Goal: Complete application form: Complete application form

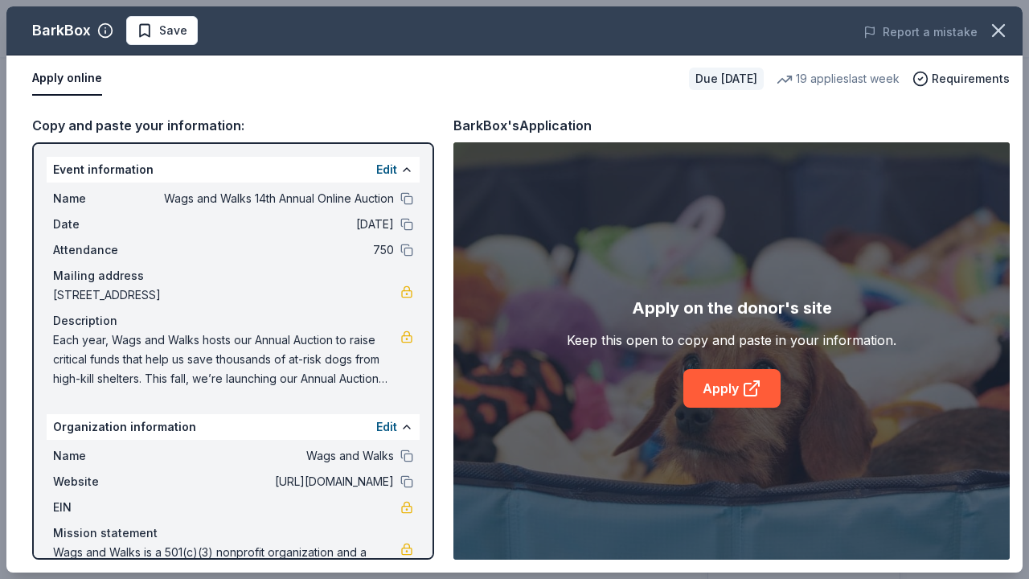
scroll to position [314, 0]
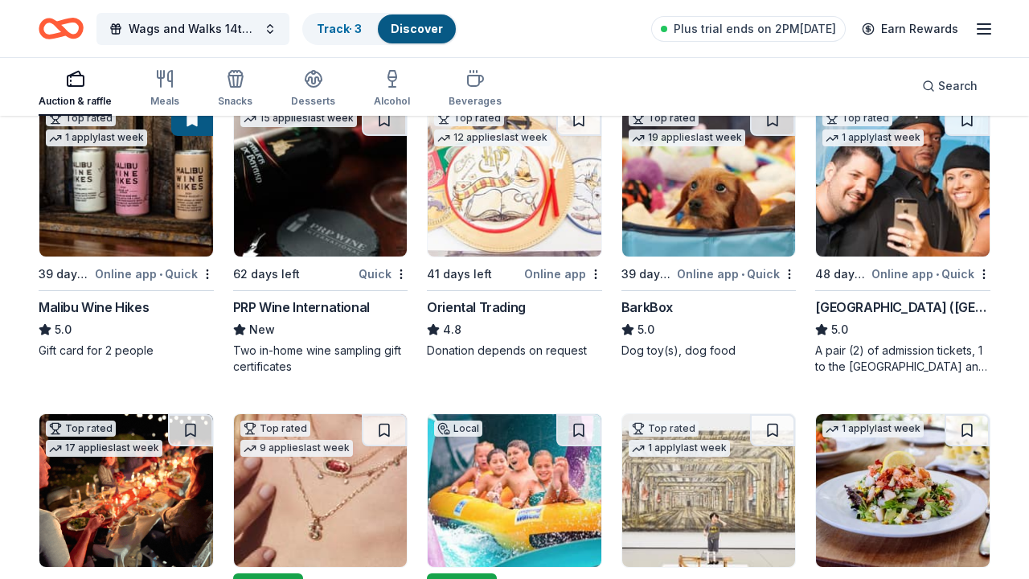
scroll to position [195, 0]
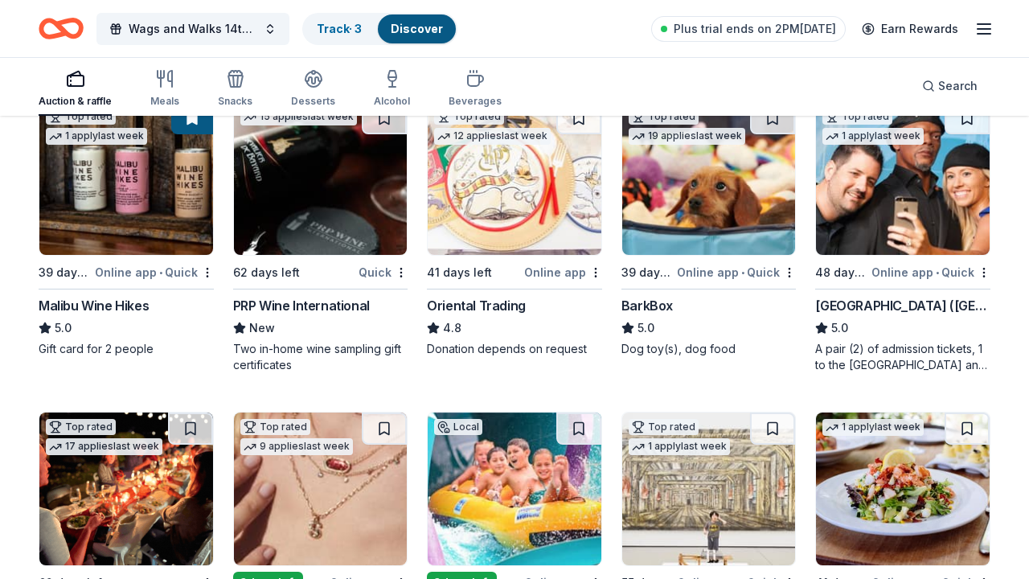
click at [544, 221] on img at bounding box center [515, 178] width 174 height 153
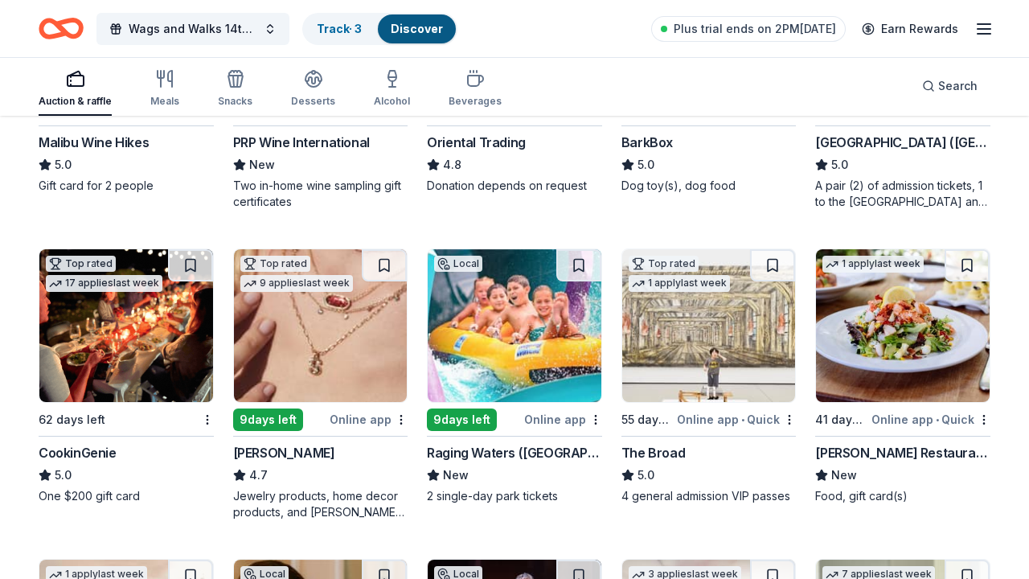
scroll to position [435, 0]
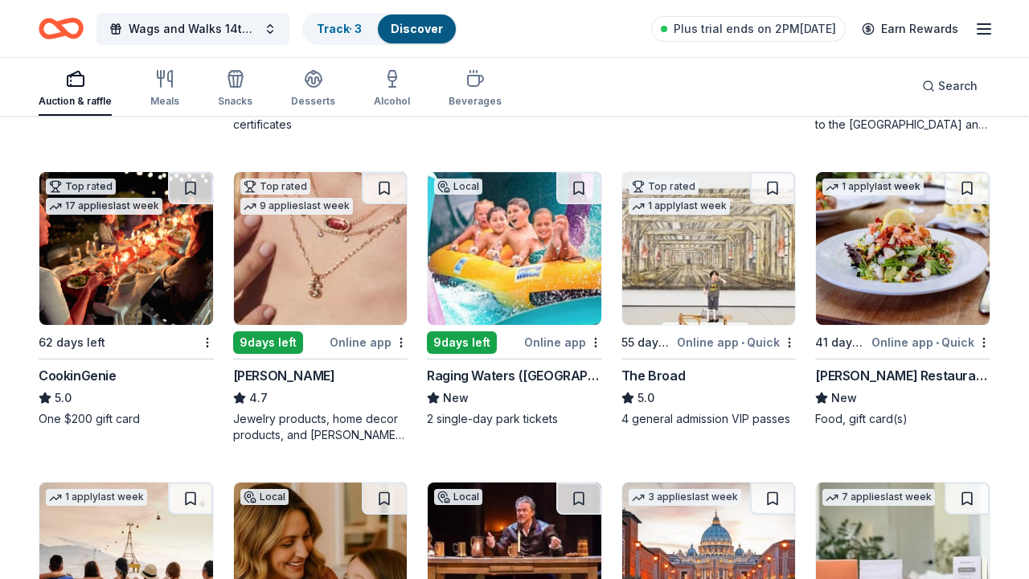
click at [144, 272] on img at bounding box center [126, 248] width 174 height 153
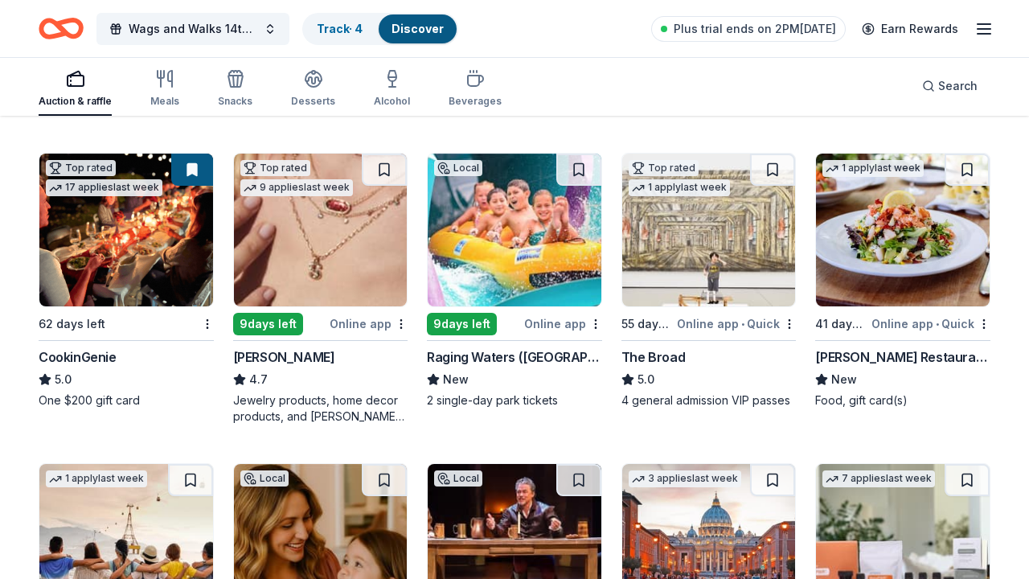
click at [512, 265] on img at bounding box center [515, 230] width 174 height 153
click at [733, 224] on img at bounding box center [709, 230] width 174 height 153
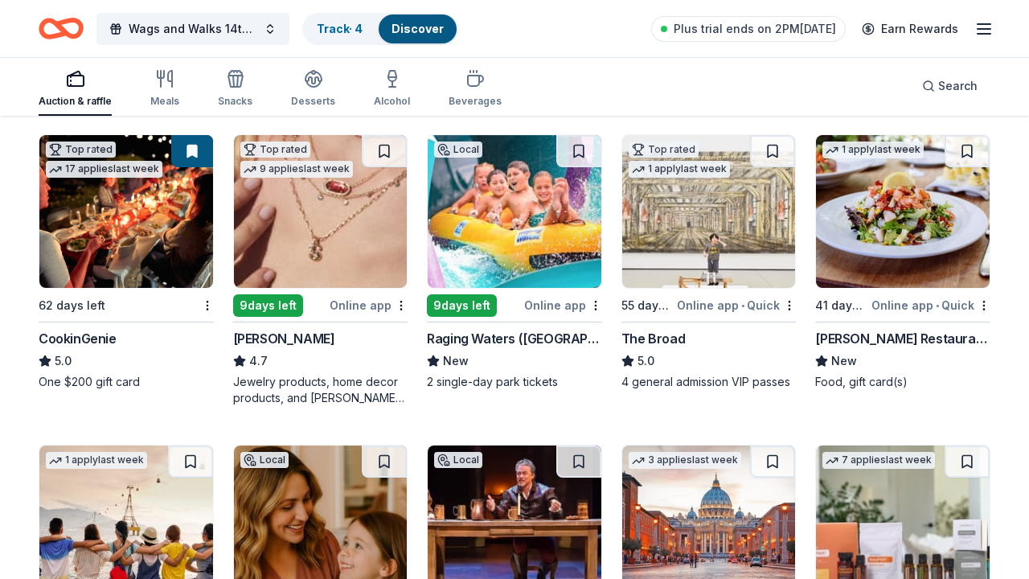
scroll to position [474, 0]
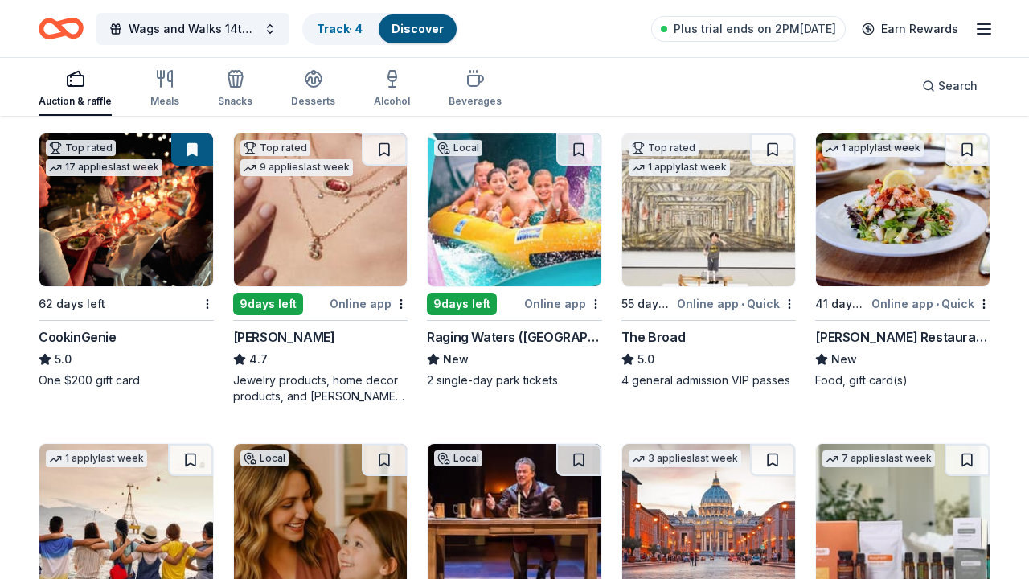
click at [898, 220] on img at bounding box center [903, 209] width 174 height 153
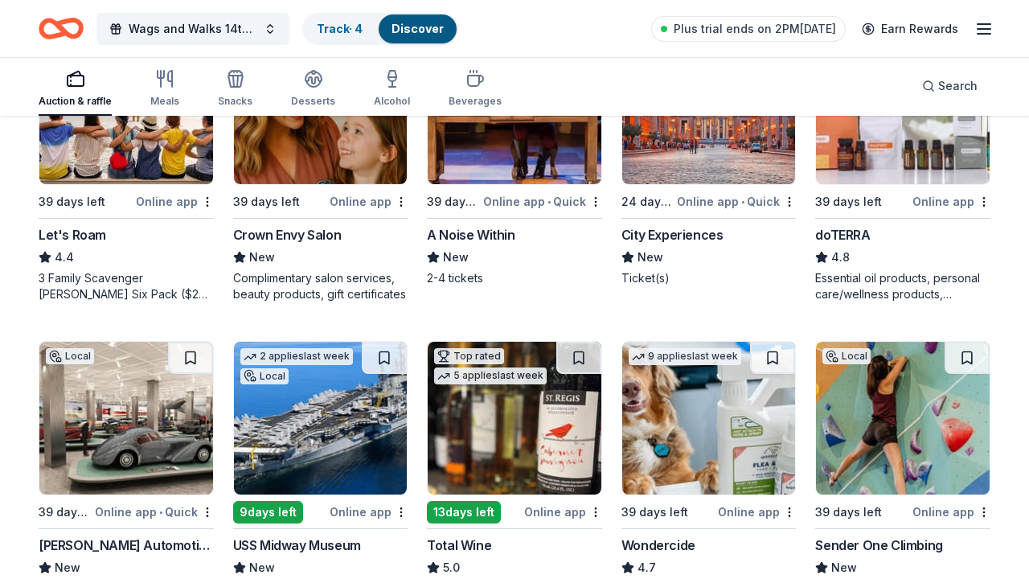
scroll to position [943, 0]
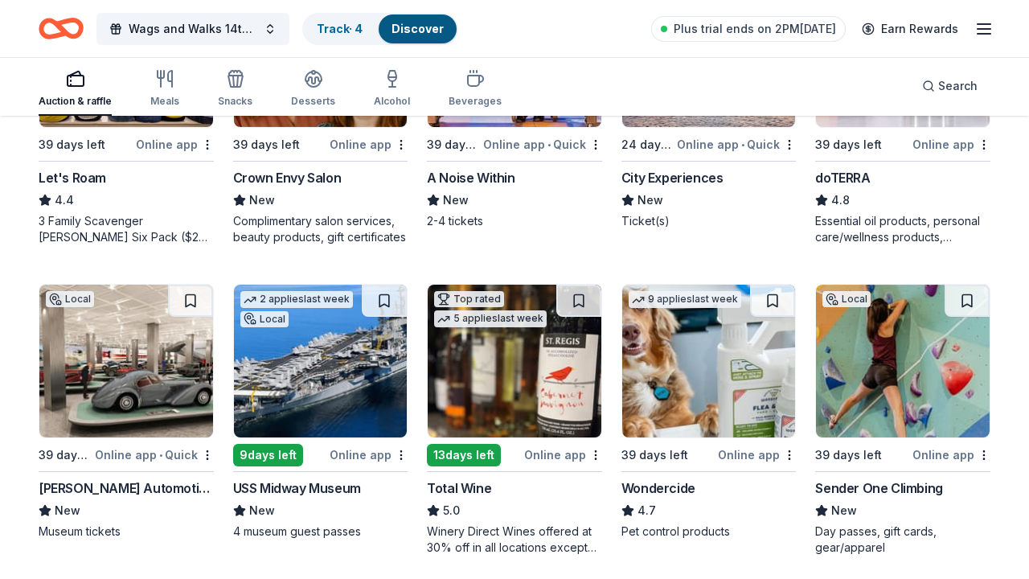
click at [510, 377] on img at bounding box center [515, 361] width 174 height 153
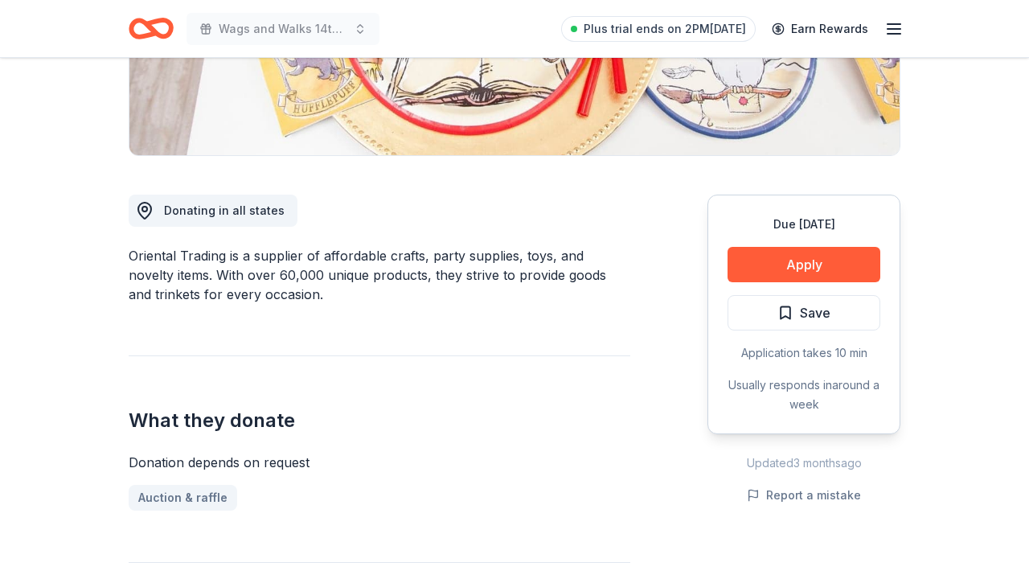
scroll to position [334, 0]
click at [757, 277] on button "Apply" at bounding box center [804, 263] width 153 height 35
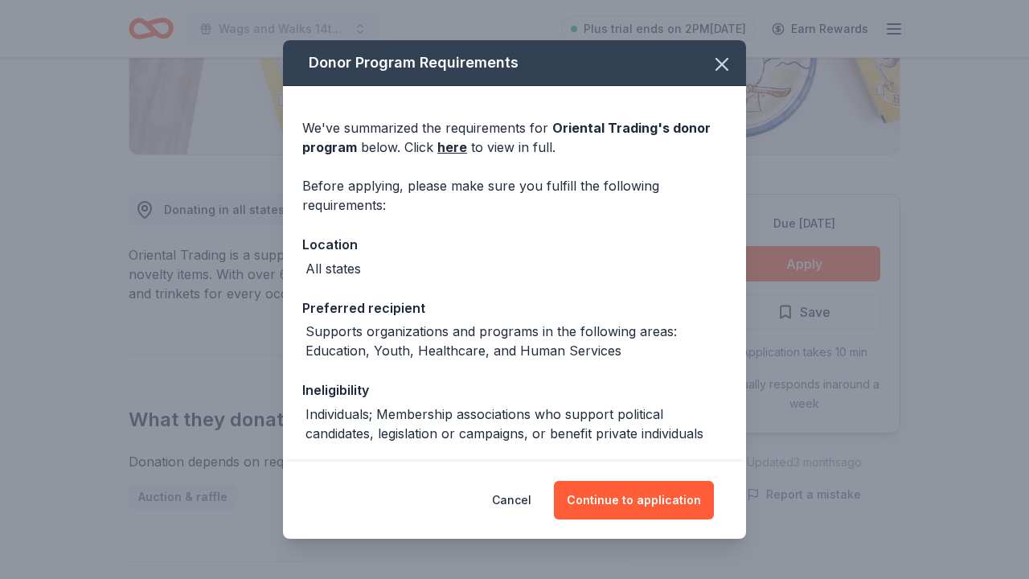
scroll to position [0, 0]
click at [451, 146] on link "here" at bounding box center [452, 146] width 30 height 19
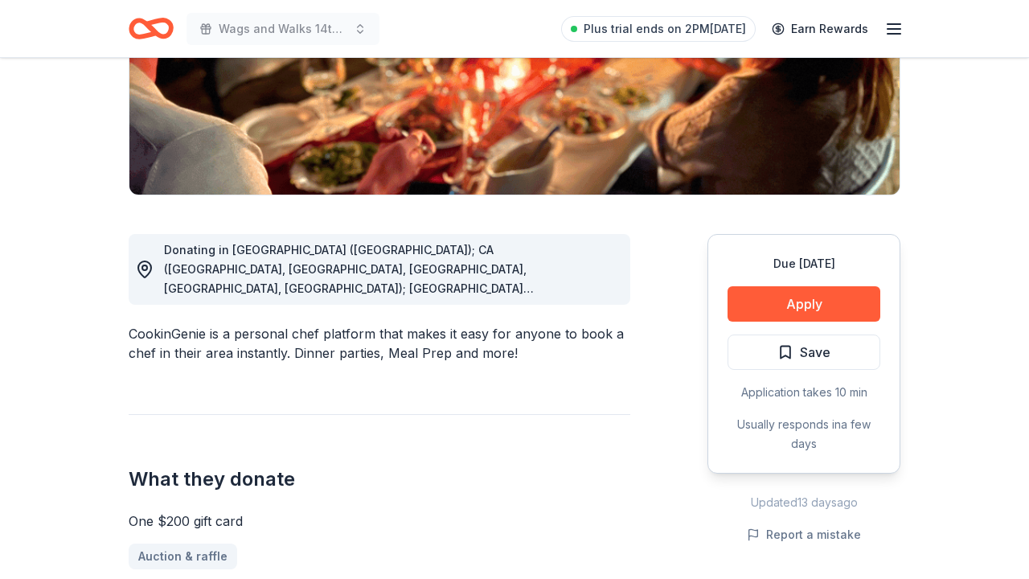
scroll to position [302, 0]
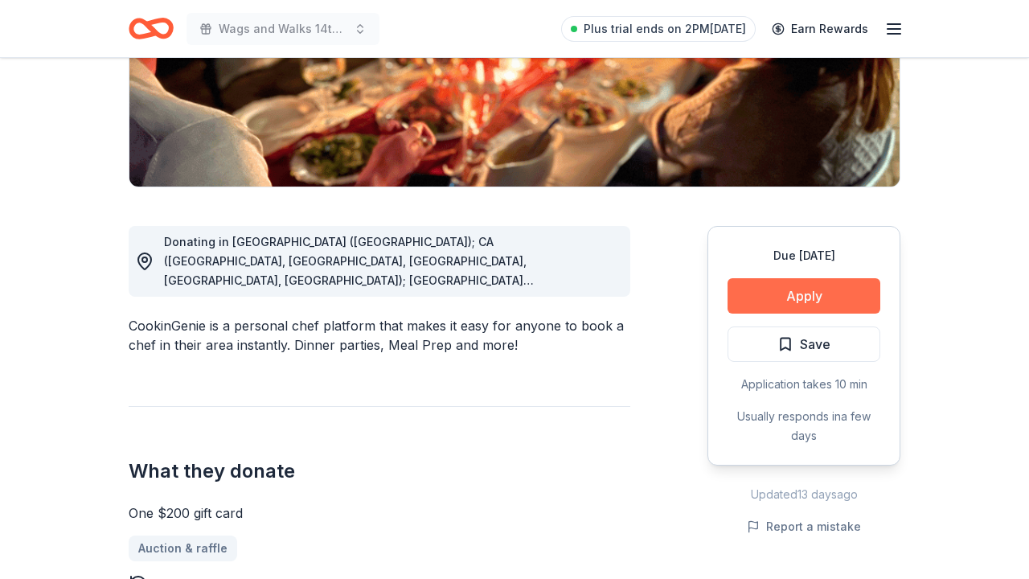
click at [842, 298] on button "Apply" at bounding box center [804, 295] width 153 height 35
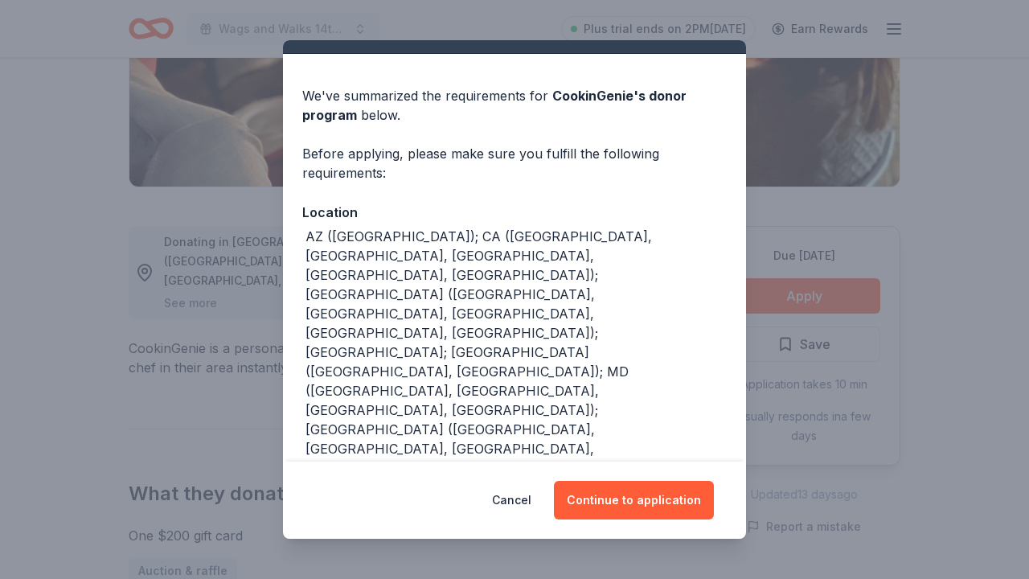
scroll to position [31, 0]
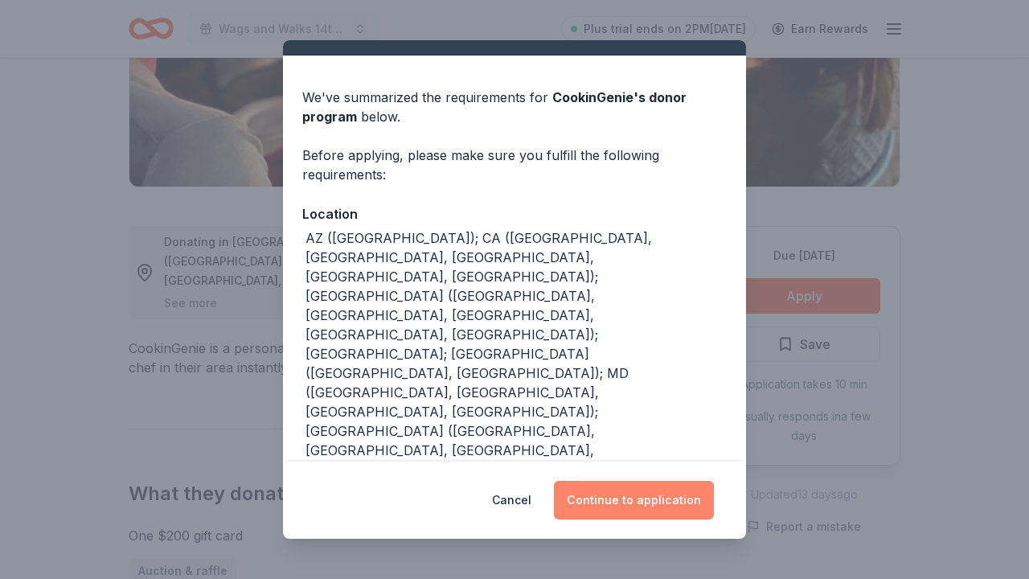
click at [616, 492] on button "Continue to application" at bounding box center [634, 500] width 160 height 39
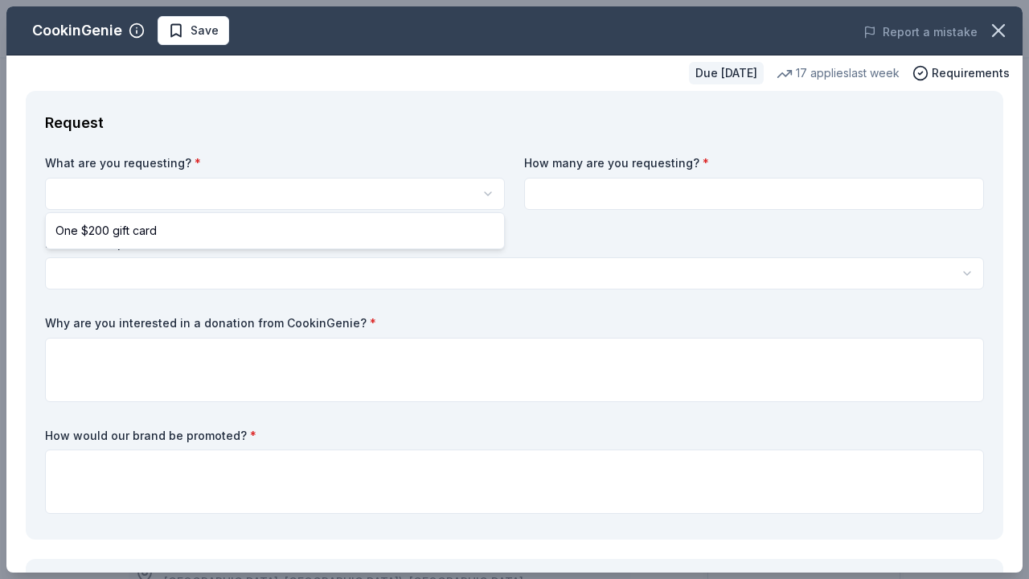
select select "One $200 gift card"
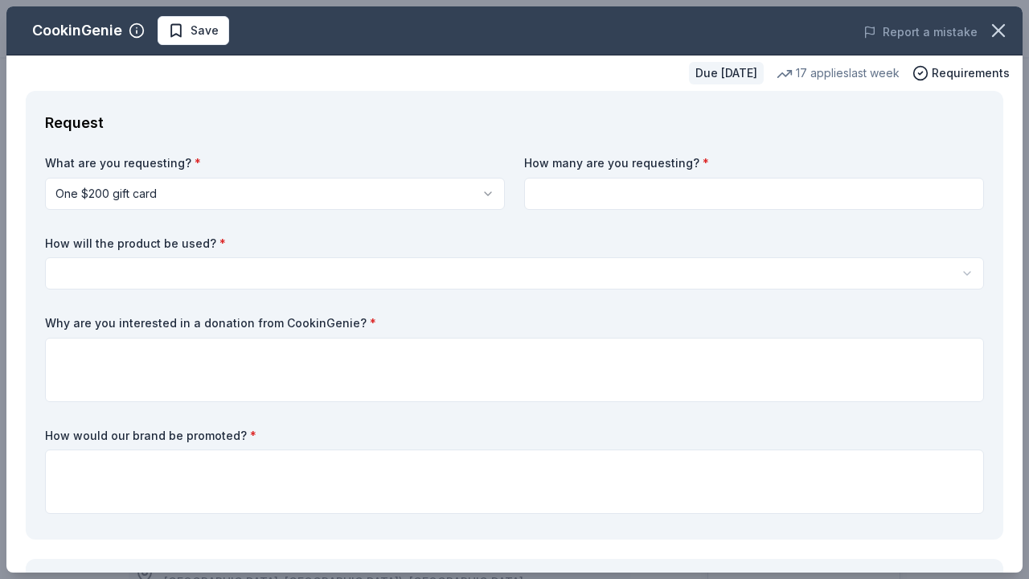
click at [554, 213] on div "What are you requesting? * One $200 gift card One $200 gift card How many are y…" at bounding box center [514, 337] width 939 height 365
click at [554, 206] on input at bounding box center [754, 194] width 460 height 32
type input "1"
click at [248, 281] on html "Wags and Walks 14th Annual Online Auction Save Apply Due in 62 days Share Cooki…" at bounding box center [514, 289] width 1029 height 579
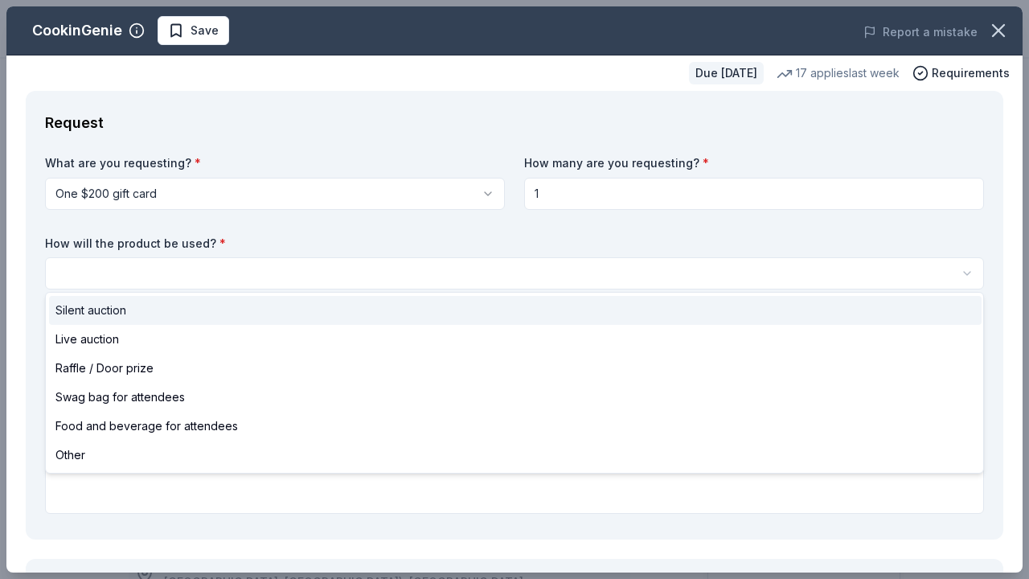
select select "silentAuction"
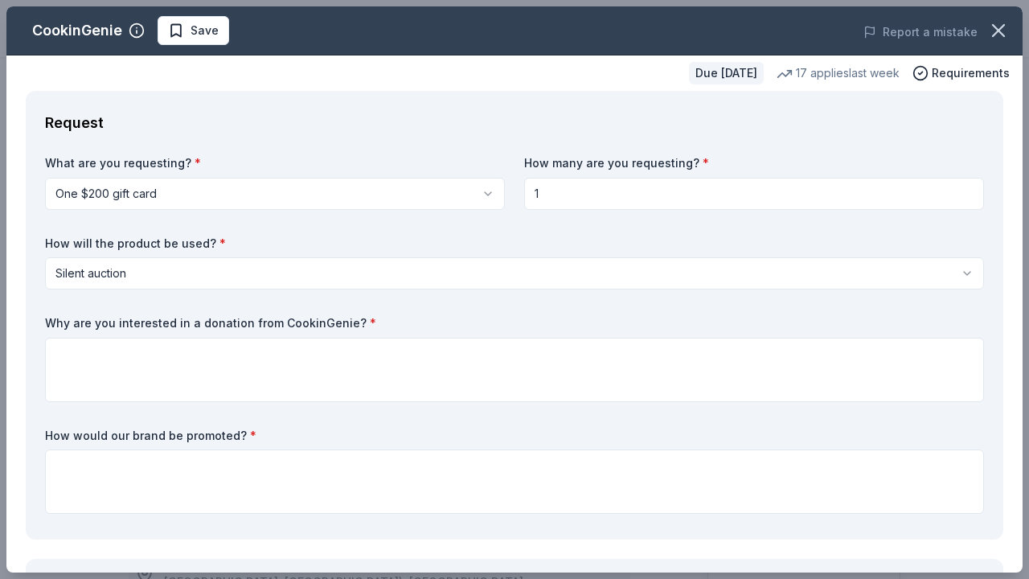
click at [38, 341] on div "Request What are you requesting? * One $200 gift card One $200 gift card How ma…" at bounding box center [515, 315] width 978 height 449
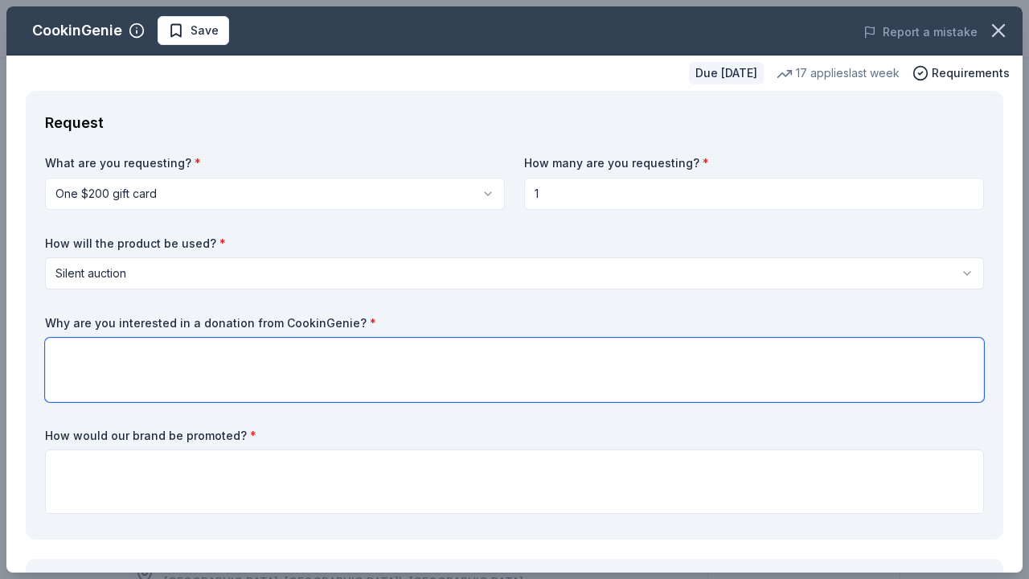
click at [98, 339] on textarea at bounding box center [514, 370] width 939 height 64
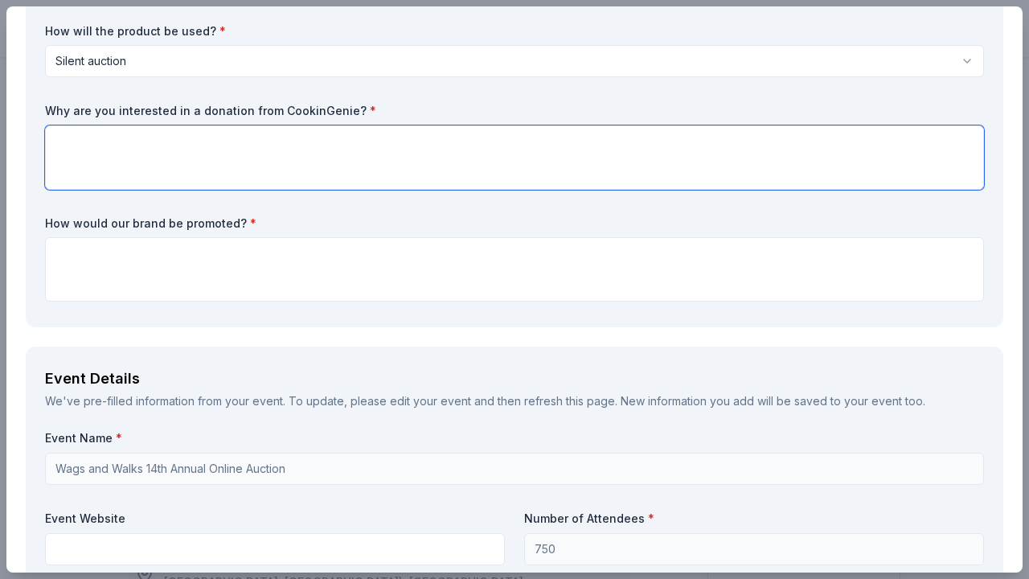
scroll to position [274, 0]
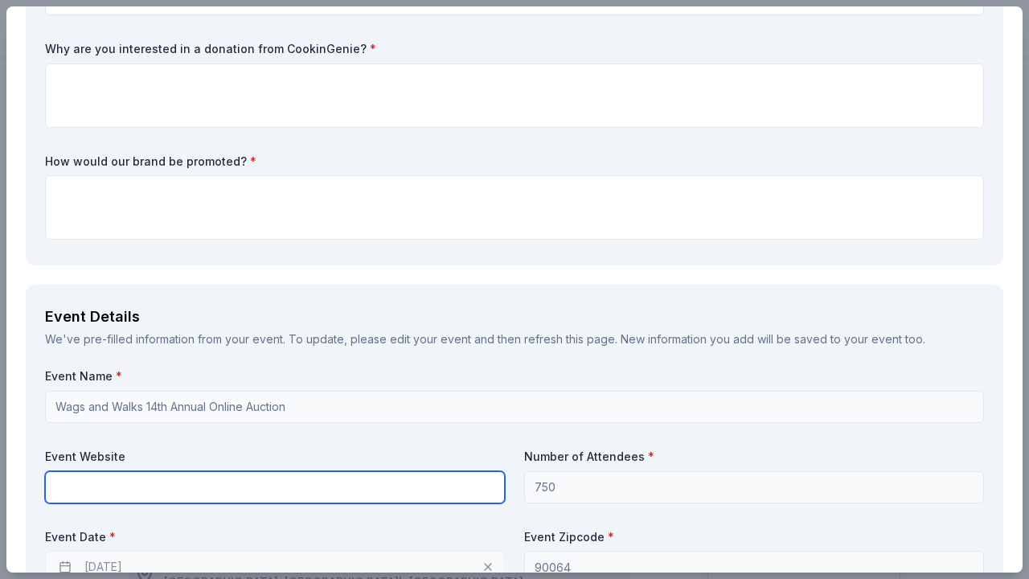
click at [236, 474] on input "text" at bounding box center [275, 487] width 460 height 32
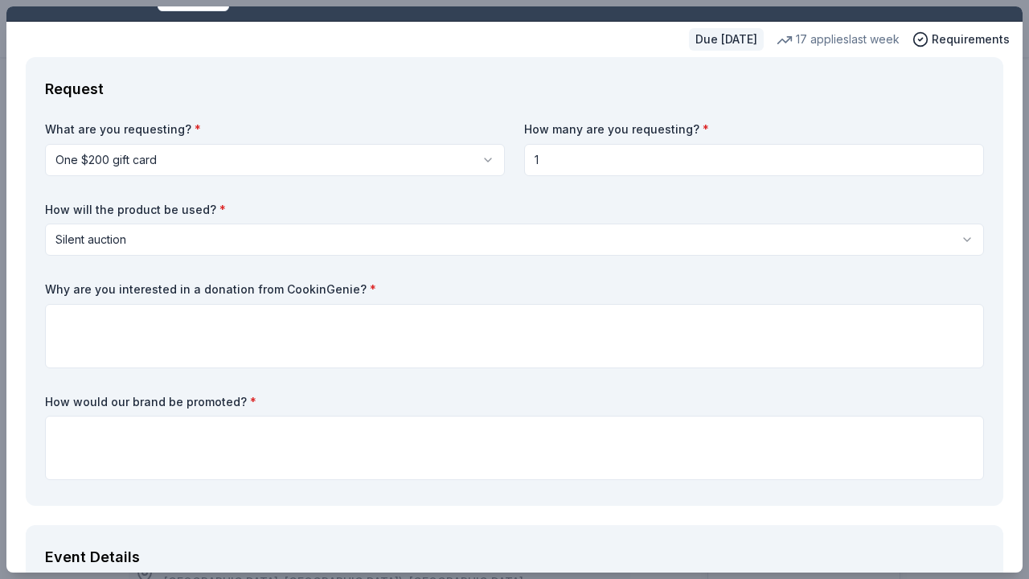
scroll to position [36, 0]
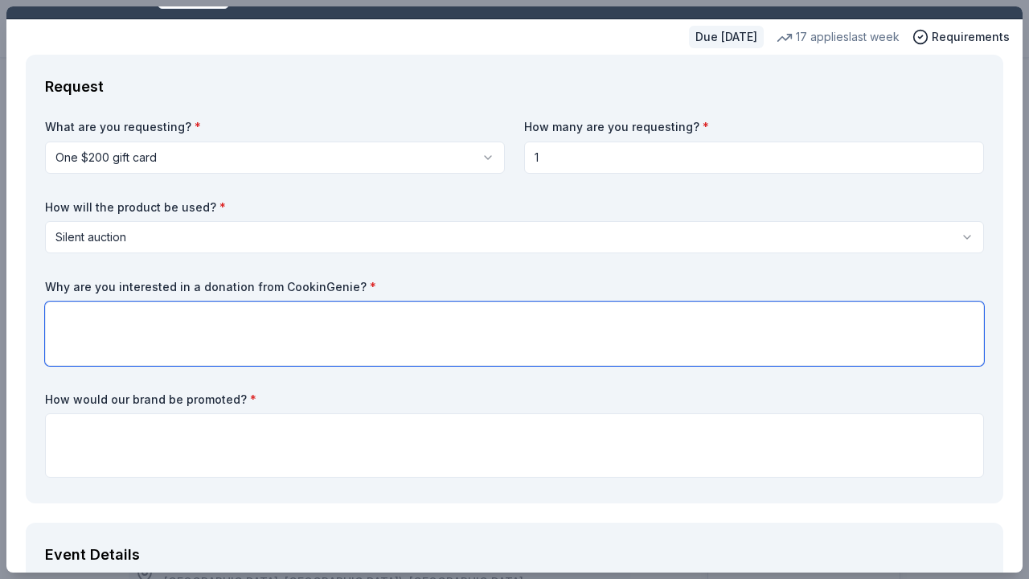
click at [183, 332] on textarea at bounding box center [514, 334] width 939 height 64
paste textarea "This fall, we’re launching our Annual Auction on November 2 across all three br…"
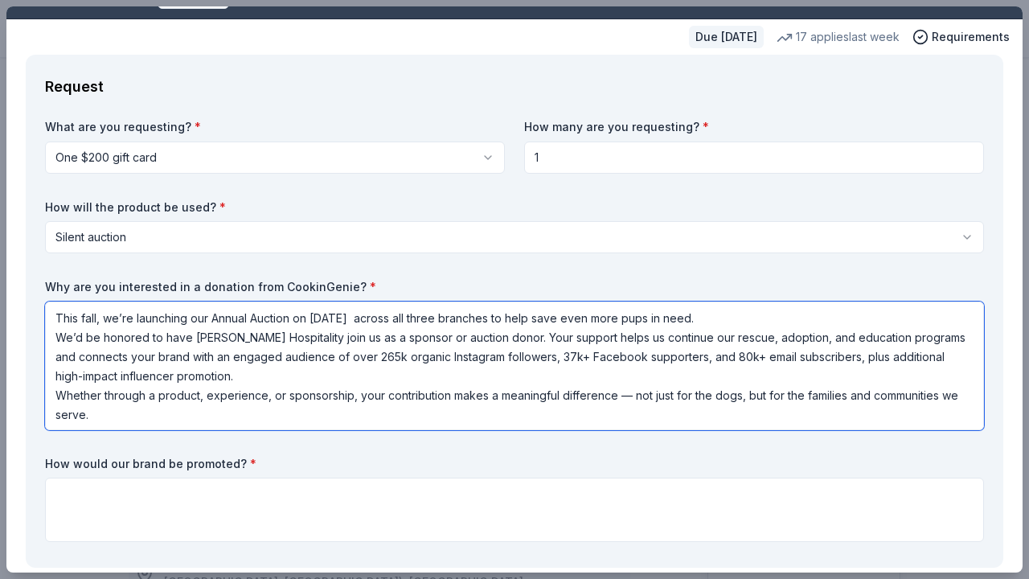
click at [131, 318] on textarea "This fall, we’re launching our Annual Auction on November 2 across all three br…" at bounding box center [514, 366] width 939 height 129
click at [454, 317] on textarea "This fall, Wags and Walks is launching our Annual Auction on November 2 across …" at bounding box center [514, 366] width 939 height 129
click at [450, 334] on textarea "This fall, Wags and Walks is launching our Annual Auction on November 2 across …" at bounding box center [514, 366] width 939 height 129
click at [447, 319] on textarea "This fall, Wags and Walks is launching our Annual Auction on November 2 across …" at bounding box center [514, 366] width 939 height 129
click at [448, 335] on textarea "This fall, Wags and Walks is launching our Annual Auction on November 2 across …" at bounding box center [514, 366] width 939 height 129
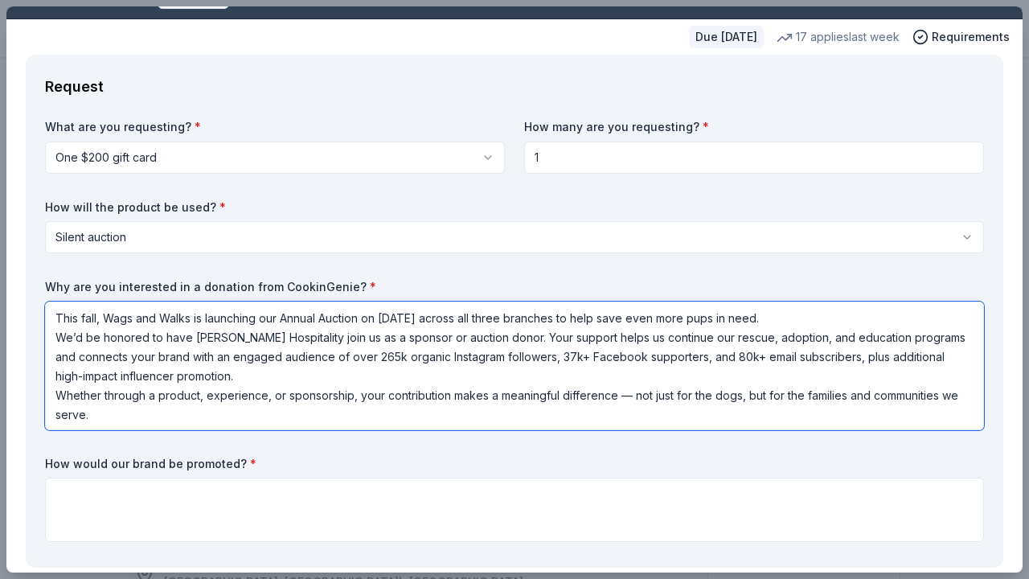
click at [449, 315] on textarea "This fall, Wags and Walks is launching our Annual Auction on November 2 across …" at bounding box center [514, 366] width 939 height 129
click at [455, 339] on textarea "This fall, Wags and Walks is launching our Annual Auction on November 2 across …" at bounding box center [514, 366] width 939 height 129
click at [449, 322] on textarea "This fall, Wags and Walks is launching our Annual Auction on November 2 across …" at bounding box center [514, 366] width 939 height 129
click at [55, 319] on textarea "This fall, Wags and Walks is launching our Annual Auction on November 2 across …" at bounding box center [514, 366] width 939 height 129
paste textarea "I am reaching out on behalf of Wags & Walks, a 501(c)(3) dog rescue with locati…"
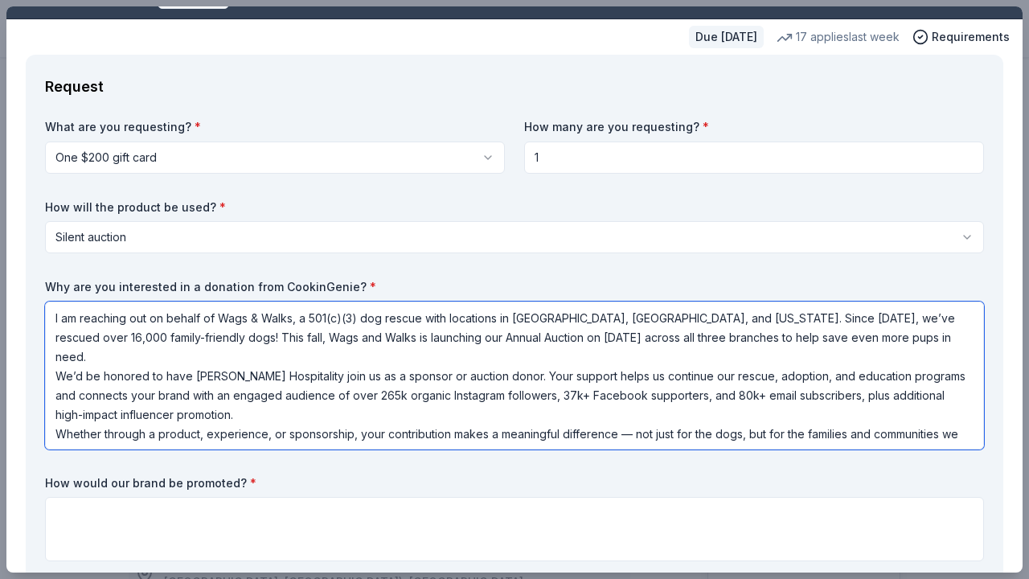
click at [279, 354] on textarea "I am reaching out on behalf of Wags & Walks, a 501(c)(3) dog rescue with locati…" at bounding box center [514, 376] width 939 height 148
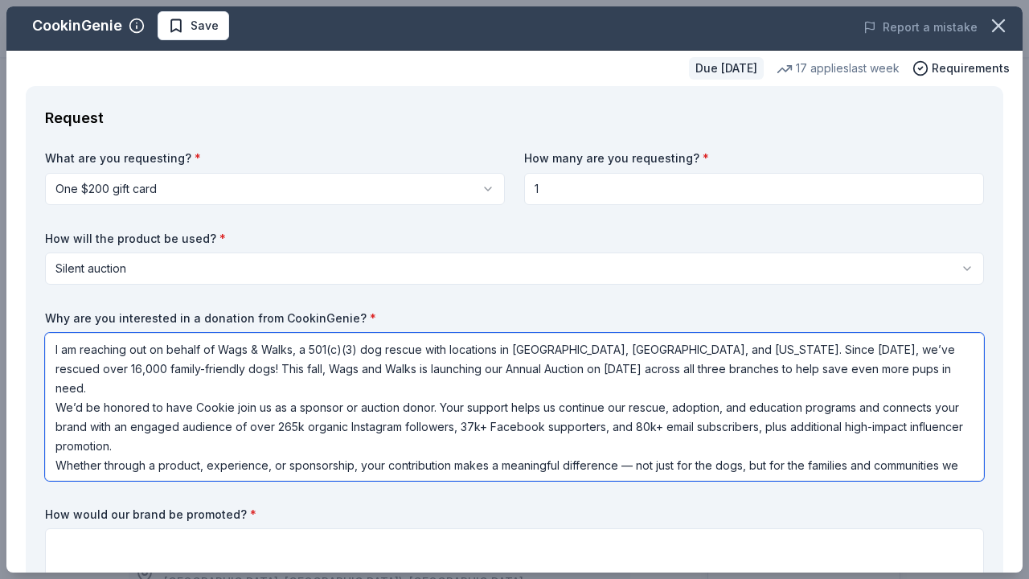
scroll to position [3, 0]
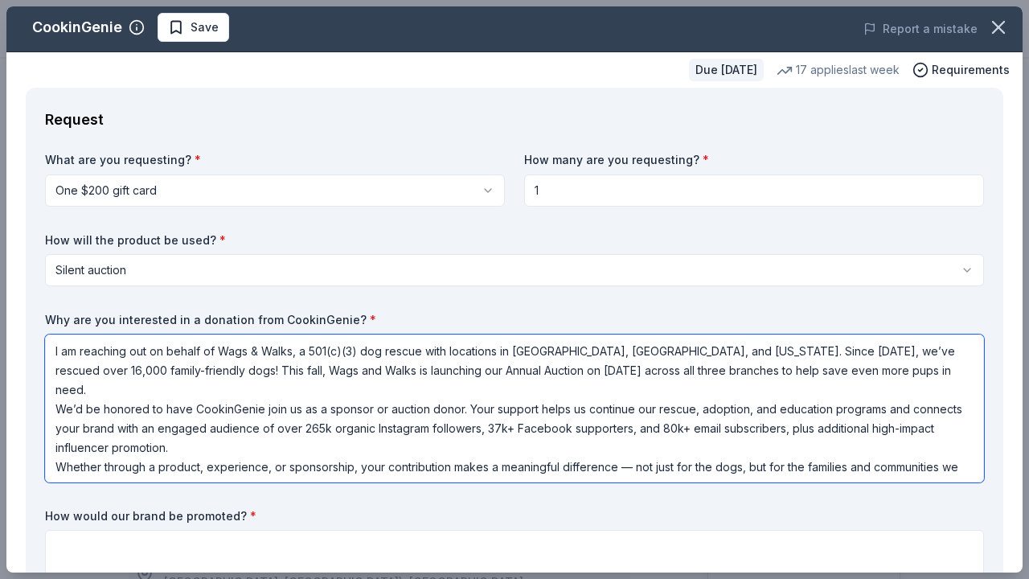
click at [277, 404] on textarea "I am reaching out on behalf of Wags & Walks, a 501(c)(3) dog rescue with locati…" at bounding box center [514, 409] width 939 height 148
click at [213, 391] on textarea "I am reaching out on behalf of Wags & Walks, a 501(c)(3) dog rescue with locati…" at bounding box center [514, 409] width 939 height 148
click at [216, 407] on textarea "I am reaching out on behalf of Wags & Walks, a 501(c)(3) dog rescue with locati…" at bounding box center [514, 409] width 939 height 148
click at [211, 389] on textarea "I am reaching out on behalf of Wags & Walks, a 501(c)(3) dog rescue with locati…" at bounding box center [514, 409] width 939 height 148
click at [213, 400] on textarea "I am reaching out on behalf of Wags & Walks, a 501(c)(3) dog rescue with locati…" at bounding box center [514, 409] width 939 height 148
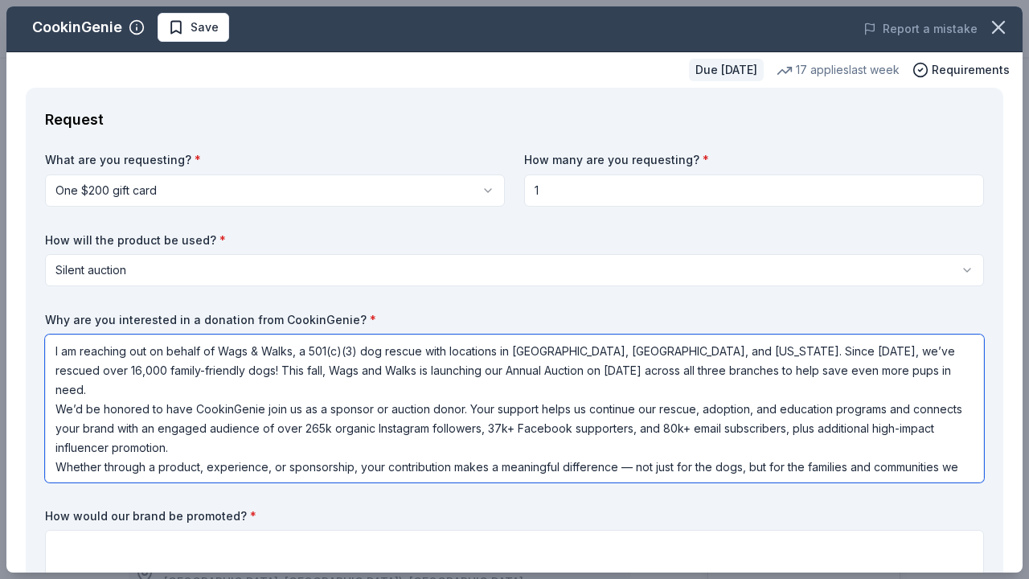
click at [212, 394] on textarea "I am reaching out on behalf of Wags & Walks, a 501(c)(3) dog rescue with locati…" at bounding box center [514, 409] width 939 height 148
click at [287, 411] on textarea "I am reaching out on behalf of Wags & Walks, a 501(c)(3) dog rescue with locati…" at bounding box center [514, 409] width 939 height 148
click at [284, 391] on textarea "I am reaching out on behalf of Wags & Walks, a 501(c)(3) dog rescue with locati…" at bounding box center [514, 409] width 939 height 148
click at [289, 404] on textarea "I am reaching out on behalf of Wags & Walks, a 501(c)(3) dog rescue with locati…" at bounding box center [514, 409] width 939 height 148
click at [285, 393] on textarea "I am reaching out on behalf of Wags & Walks, a 501(c)(3) dog rescue with locati…" at bounding box center [514, 409] width 939 height 148
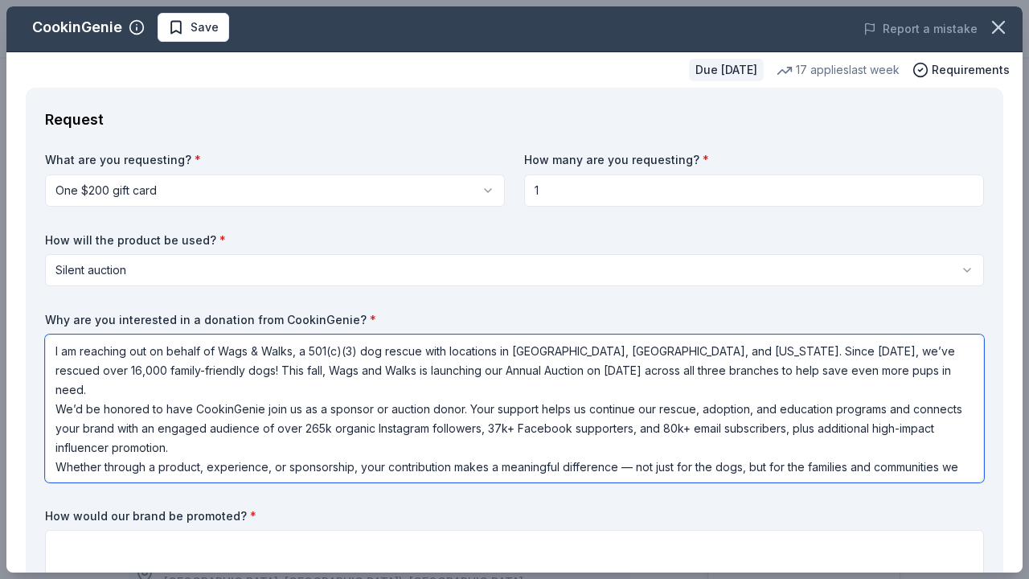
click at [304, 408] on textarea "I am reaching out on behalf of Wags & Walks, a 501(c)(3) dog rescue with locati…" at bounding box center [514, 409] width 939 height 148
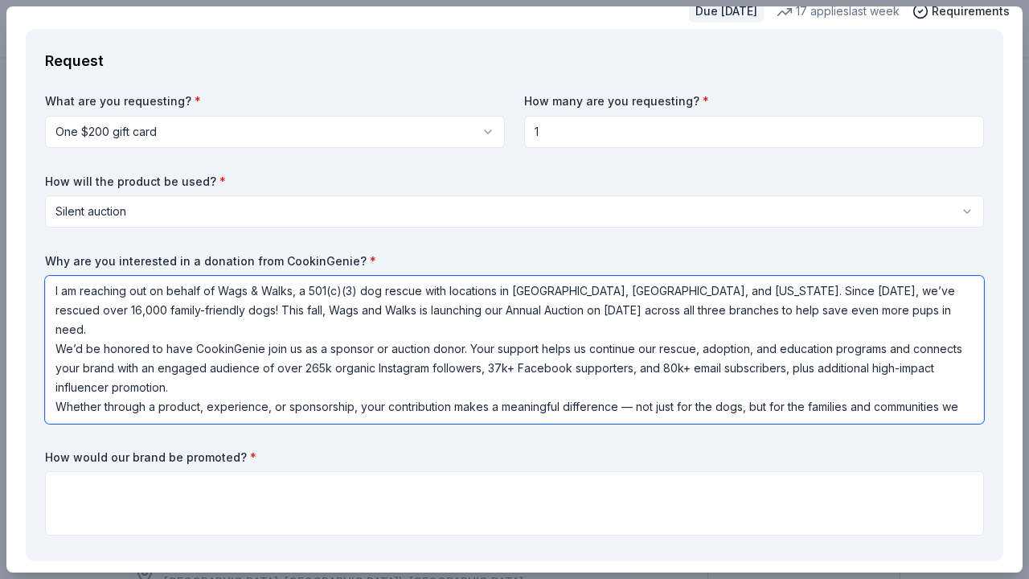
scroll to position [67, 0]
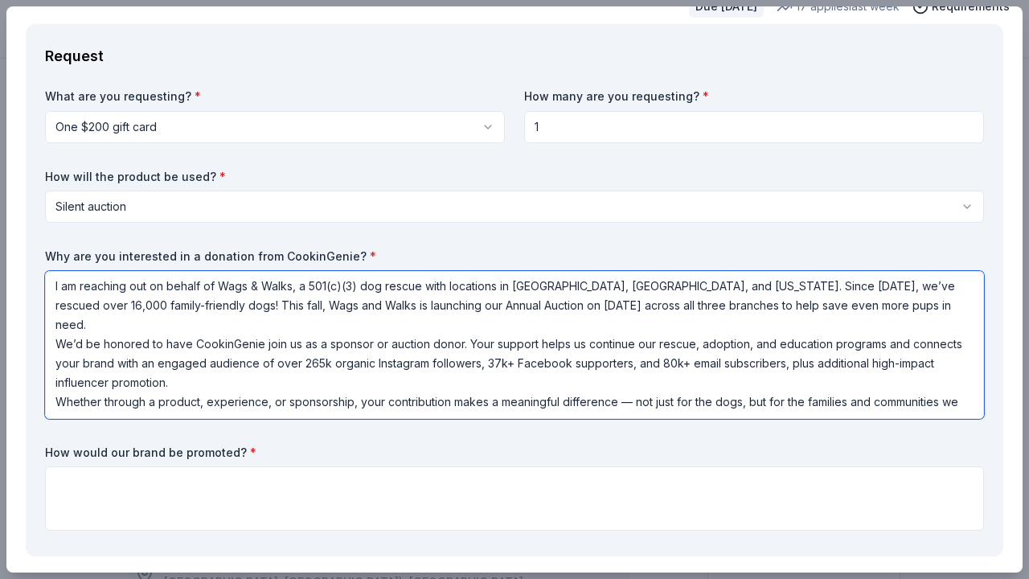
drag, startPoint x: 247, startPoint y: 363, endPoint x: 466, endPoint y: 321, distance: 222.7
click at [466, 321] on textarea "I am reaching out on behalf of Wags & Walks, a 501(c)(3) dog rescue with locati…" at bounding box center [514, 345] width 939 height 148
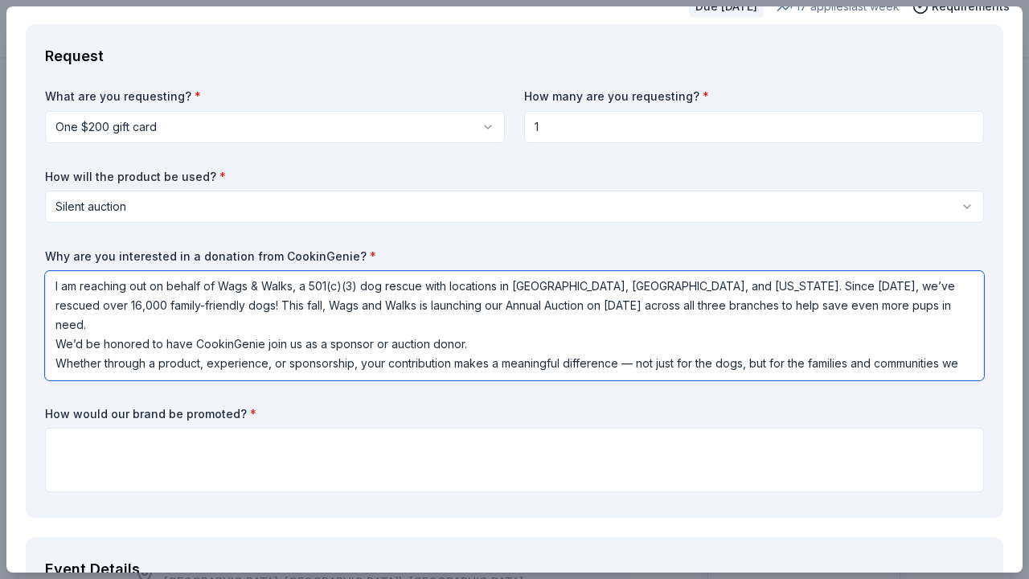
click at [341, 359] on textarea "I am reaching out on behalf of Wags & Walks, a 501(c)(3) dog rescue with locati…" at bounding box center [514, 325] width 939 height 109
click at [108, 322] on textarea "I am reaching out on behalf of Wags & Walks, a 501(c)(3) dog rescue with locati…" at bounding box center [514, 325] width 939 height 109
click at [106, 349] on textarea "I am reaching out on behalf of Wags & Walks, a 501(c)(3) dog rescue with locati…" at bounding box center [514, 325] width 939 height 109
click at [99, 322] on textarea "I am reaching out on behalf of Wags & Walks, a 501(c)(3) dog rescue with locati…" at bounding box center [514, 325] width 939 height 109
click at [92, 368] on textarea "I am reaching out on behalf of Wags & Walks, a 501(c)(3) dog rescue with locati…" at bounding box center [514, 325] width 939 height 109
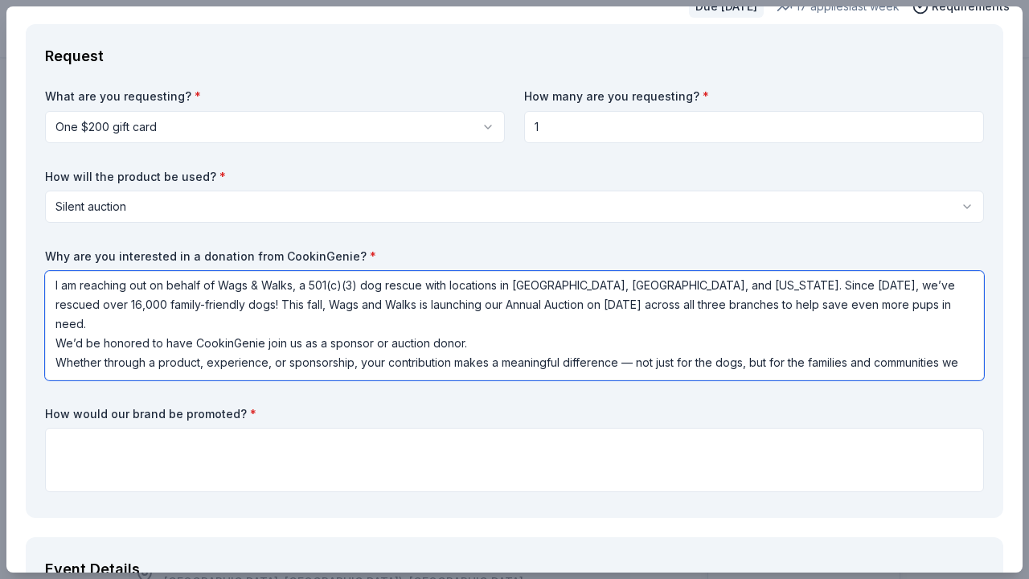
scroll to position [2, 0]
click at [479, 322] on textarea "I am reaching out on behalf of Wags & Walks, a 501(c)(3) dog rescue with locati…" at bounding box center [514, 325] width 939 height 109
click at [99, 365] on textarea "I am reaching out on behalf of Wags & Walks, a 501(c)(3) dog rescue with locati…" at bounding box center [514, 325] width 939 height 109
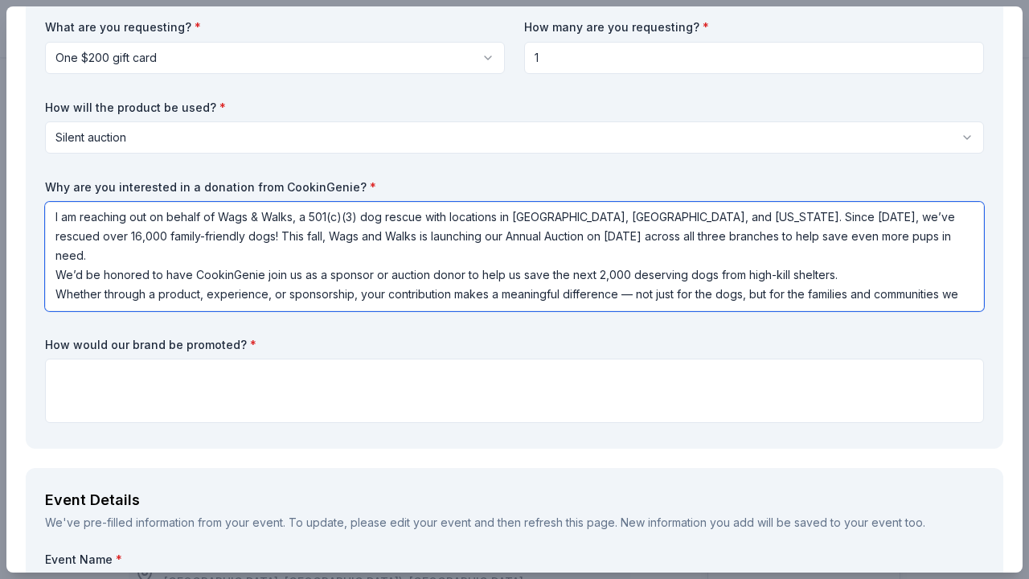
scroll to position [142, 0]
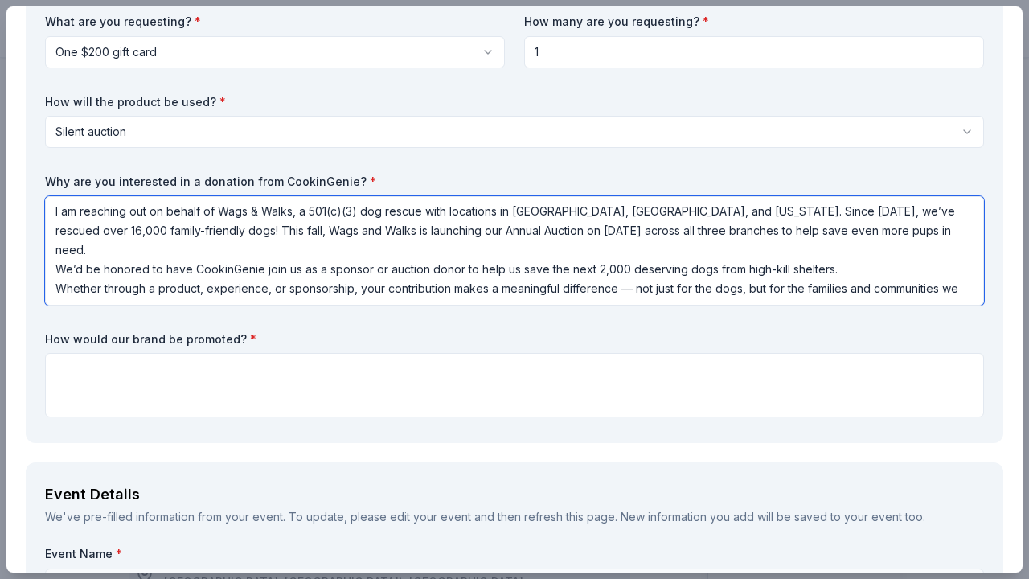
type textarea "I am reaching out on behalf of Wags & Walks, a 501(c)(3) dog rescue with locati…"
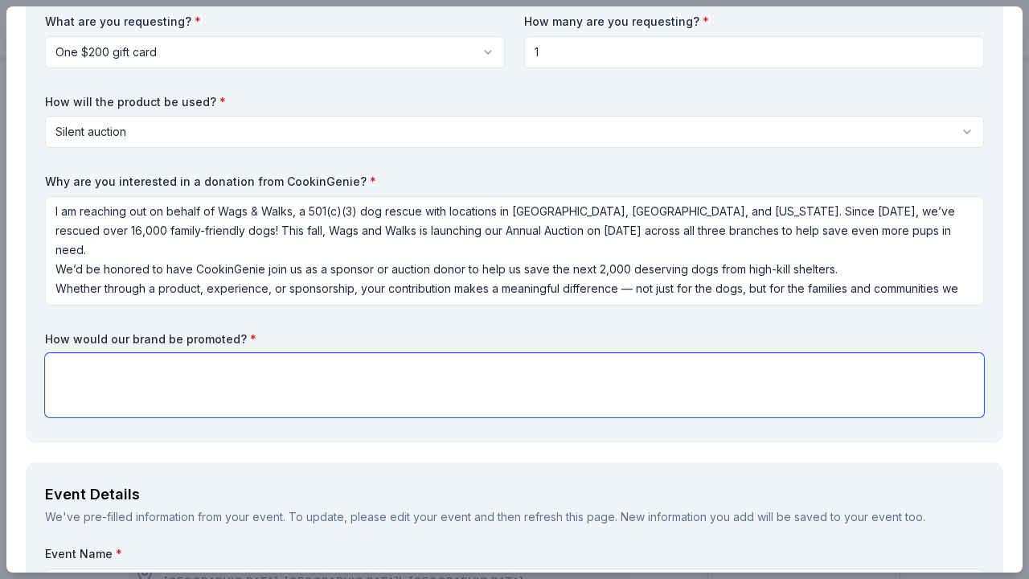
click at [101, 386] on textarea at bounding box center [514, 385] width 939 height 64
paste textarea "Your support helps us continue our rescue, adoption, and education programs and…"
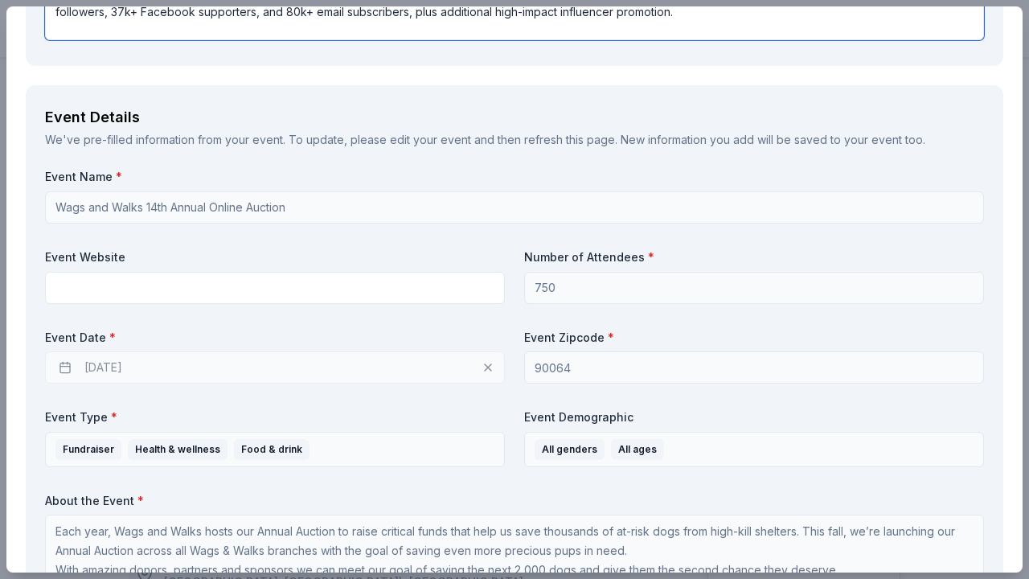
scroll to position [622, 0]
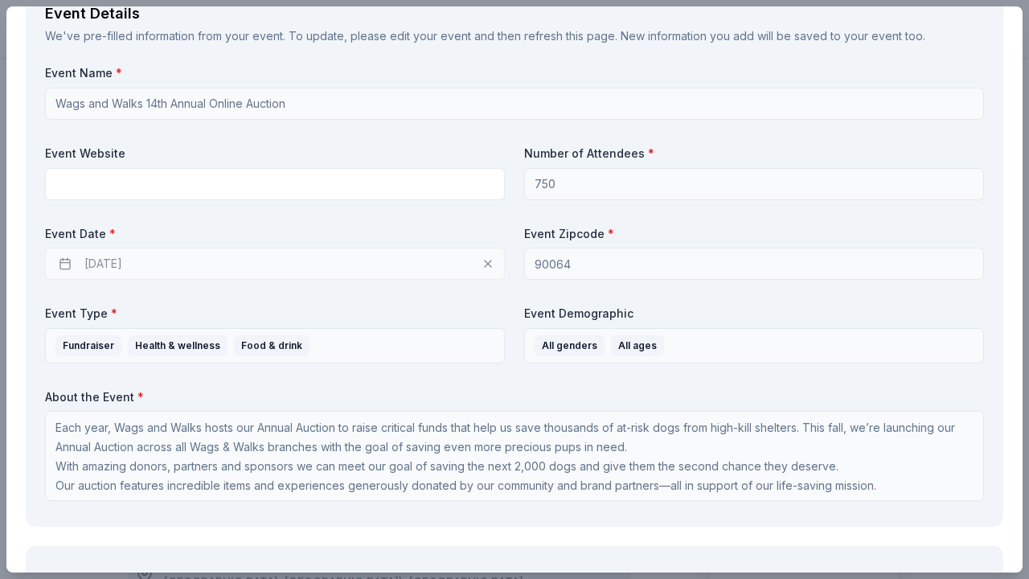
type textarea "Your support helps us continue our rescue, adoption, and education programs and…"
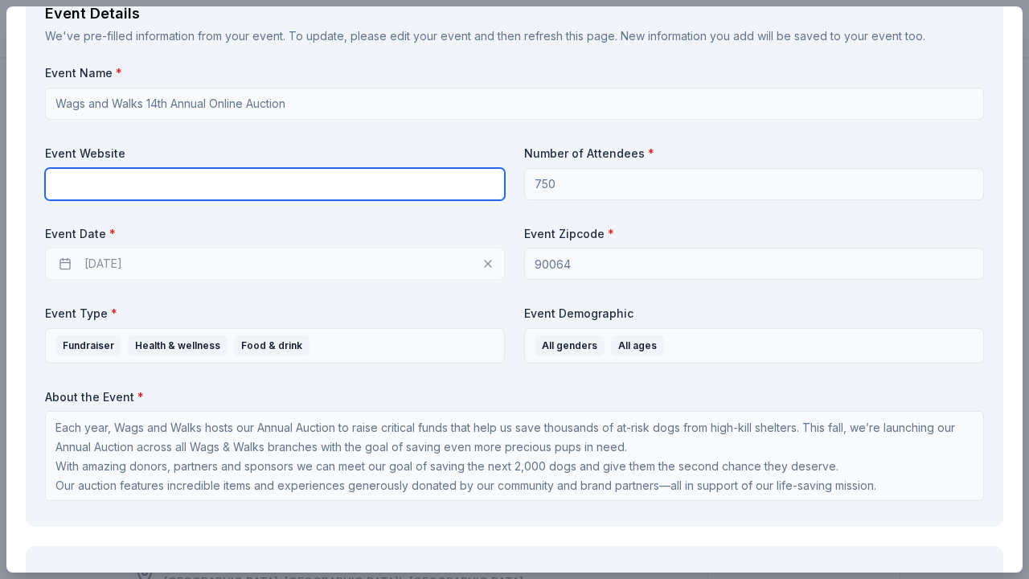
click at [329, 170] on input "text" at bounding box center [275, 184] width 460 height 32
paste input "https://www.wagsandwalks.org/auctiondonation"
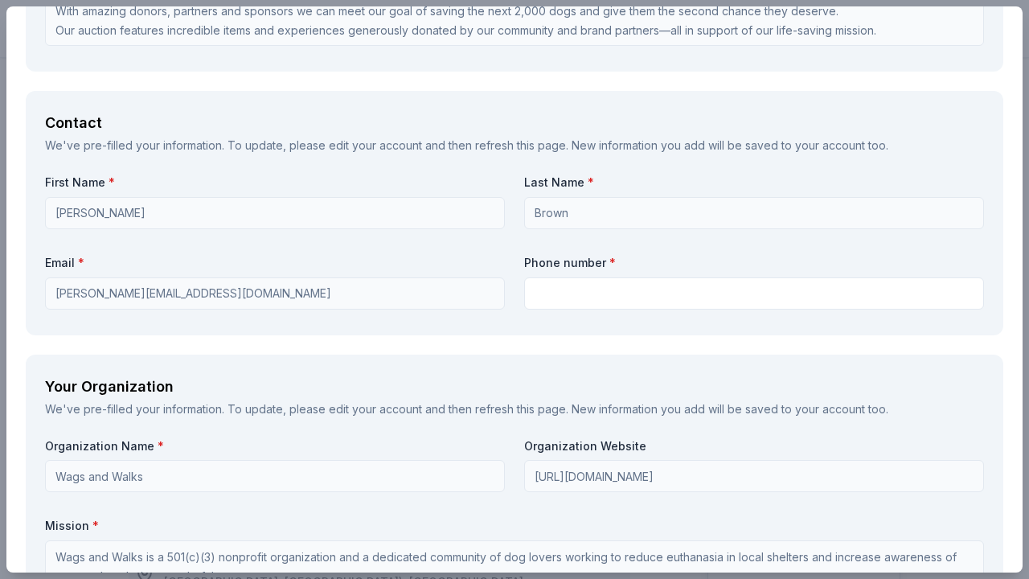
scroll to position [1102, 0]
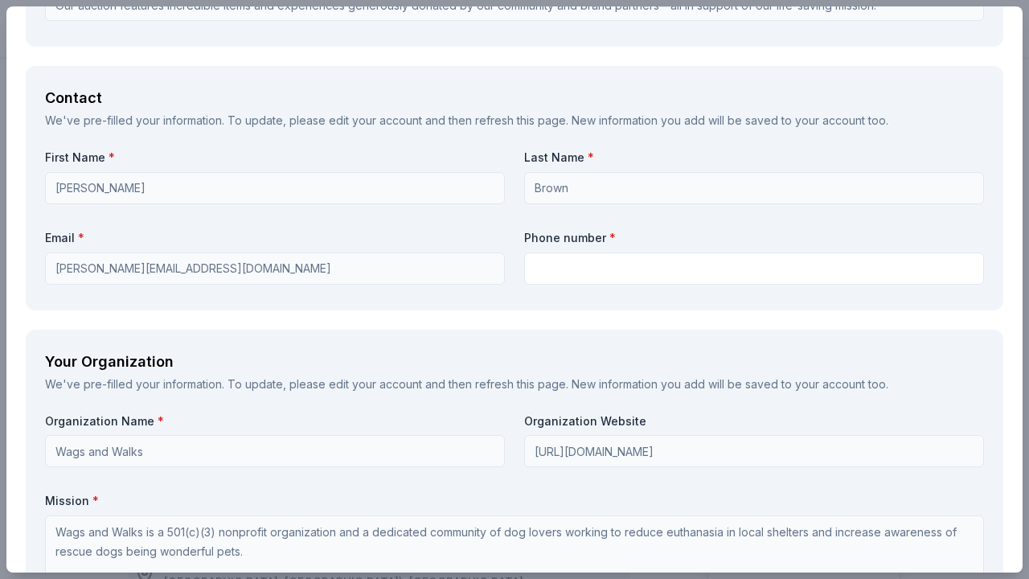
type input "https://www.wagsandwalks.org/auctiondonation"
click at [527, 281] on div "First Name * Kennedy Last Name * Brown Email * kennedy@wagsandwalks.org Phone n…" at bounding box center [514, 220] width 939 height 141
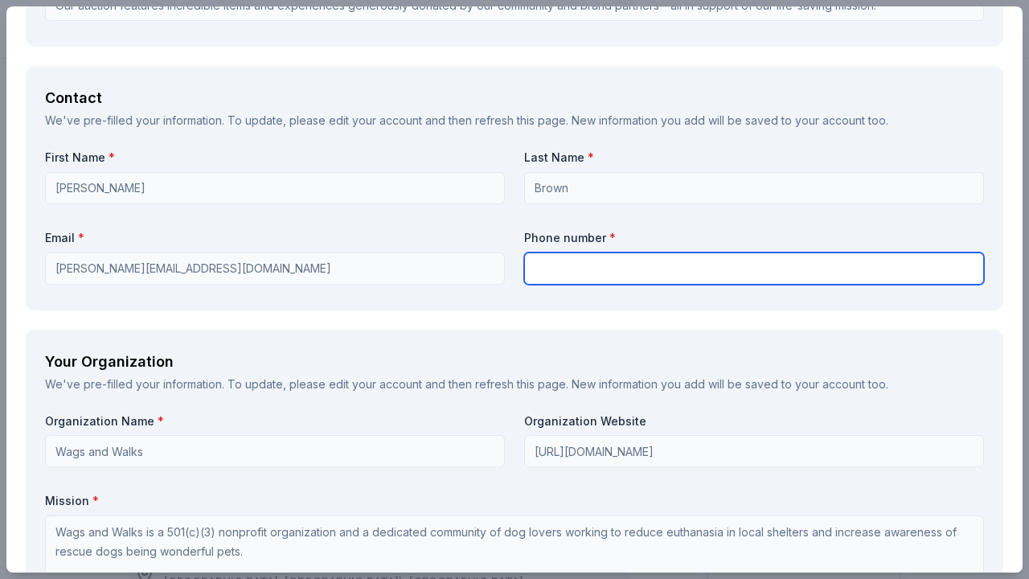
click at [539, 272] on input "text" at bounding box center [754, 268] width 460 height 32
type input "6267595397"
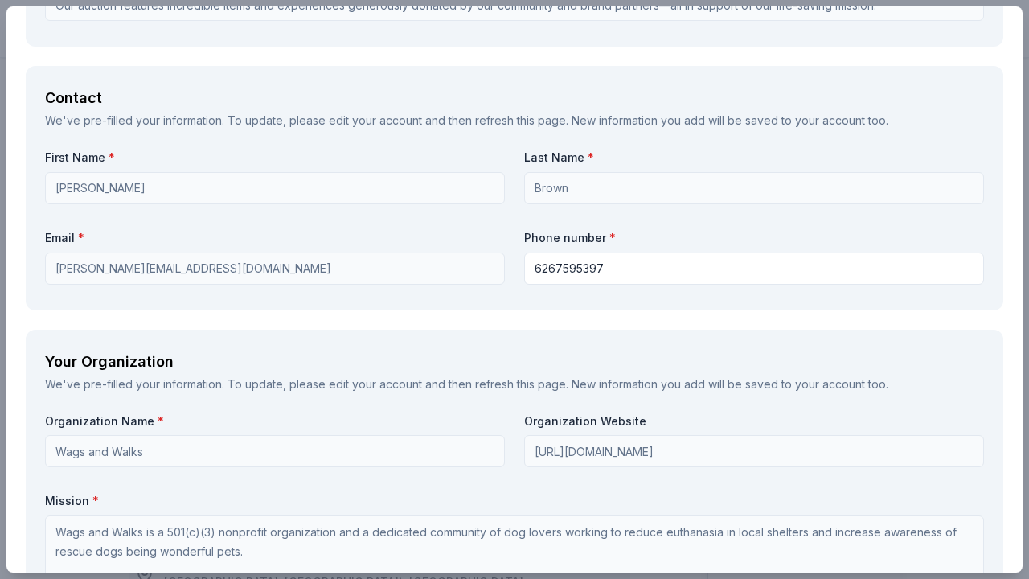
click at [518, 333] on div "Your Organization We've pre-filled your information. To update, please edit you…" at bounding box center [515, 569] width 978 height 478
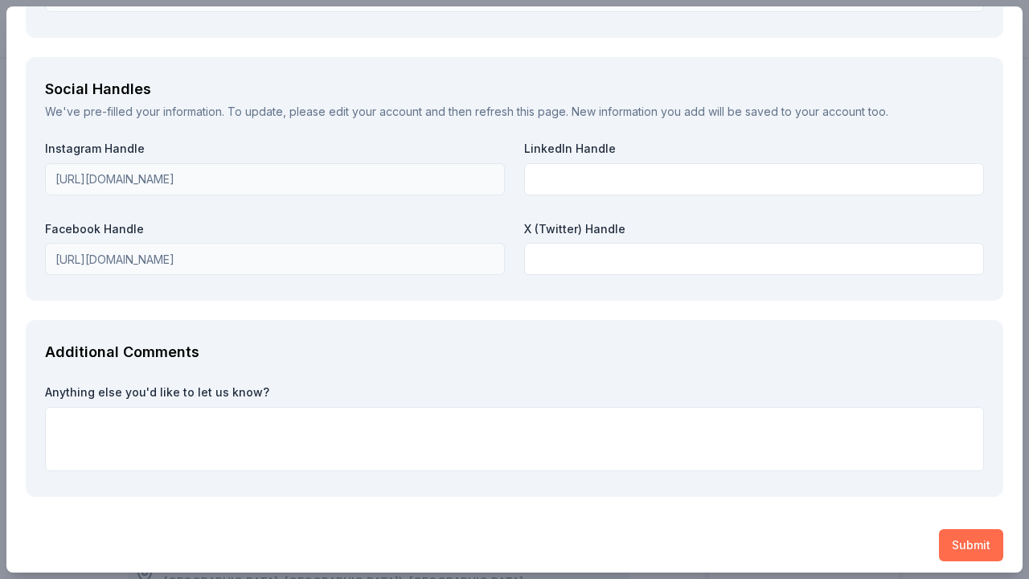
scroll to position [1871, 0]
click at [961, 532] on button "Submit" at bounding box center [971, 546] width 64 height 32
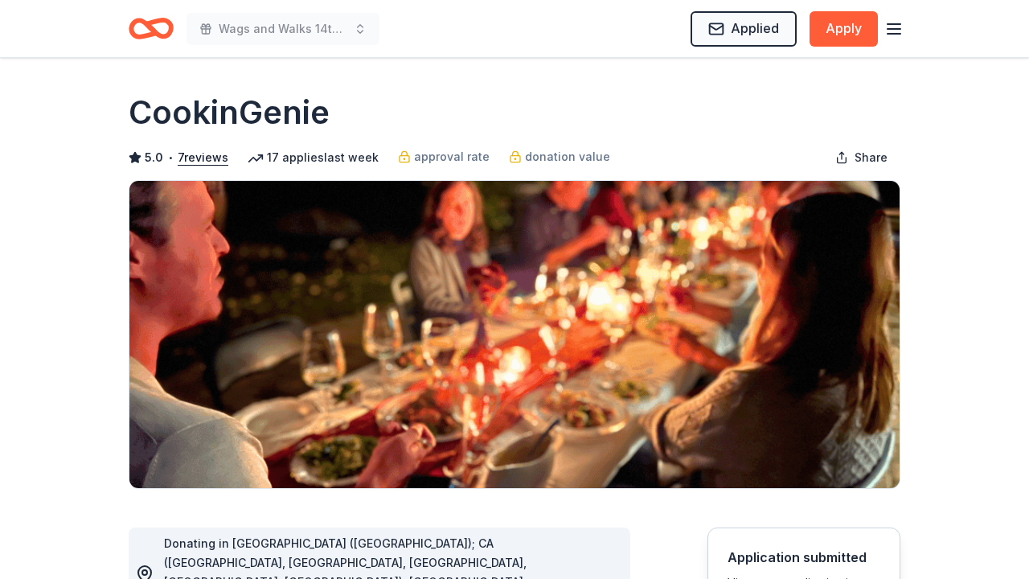
scroll to position [0, 0]
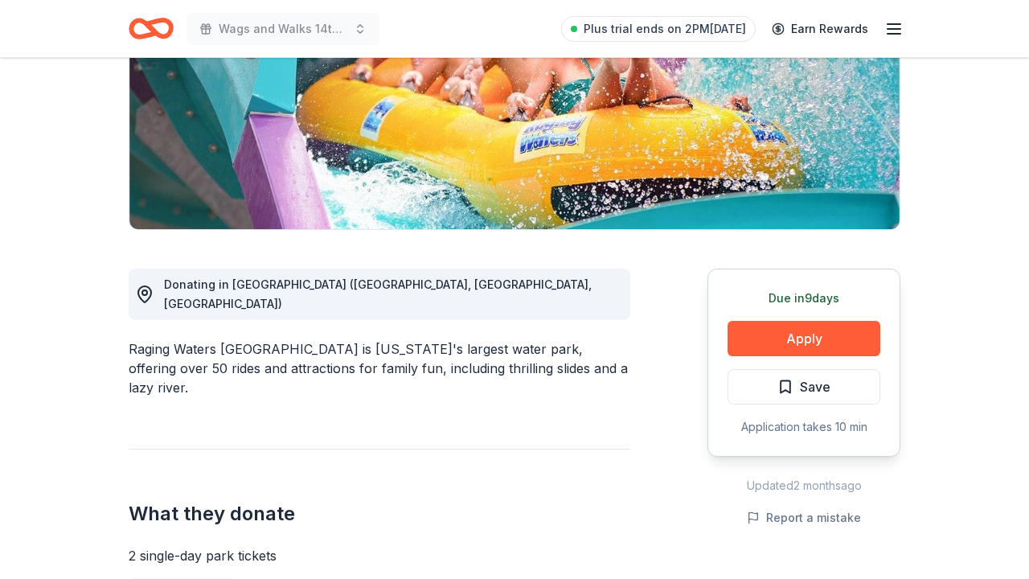
scroll to position [308, 0]
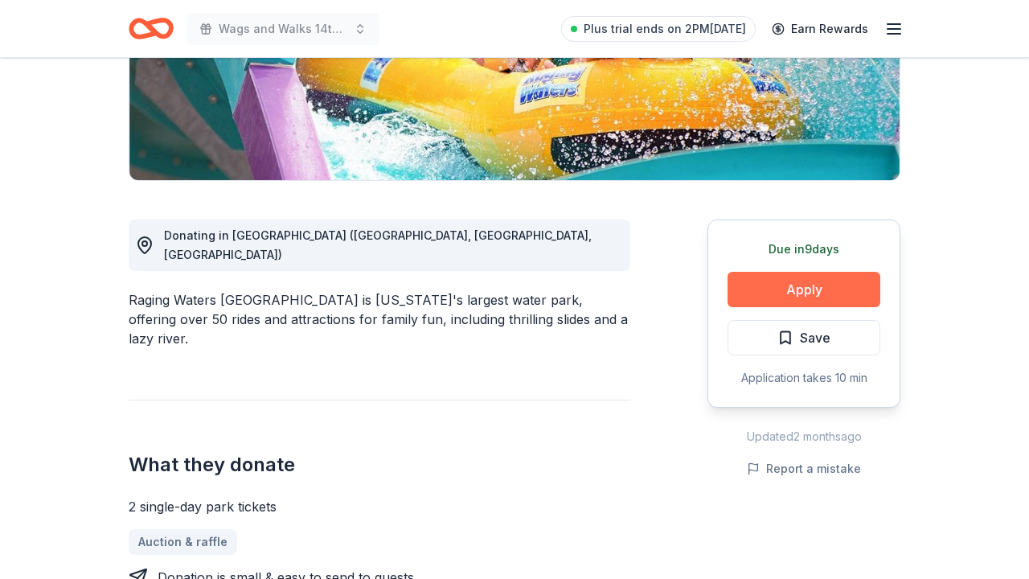
click at [765, 289] on button "Apply" at bounding box center [804, 289] width 153 height 35
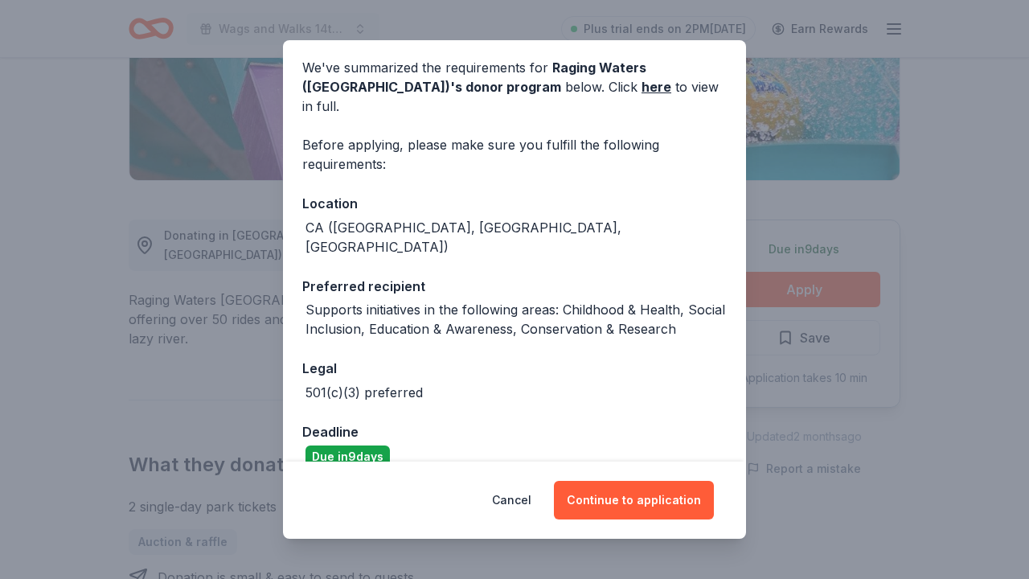
scroll to position [59, 0]
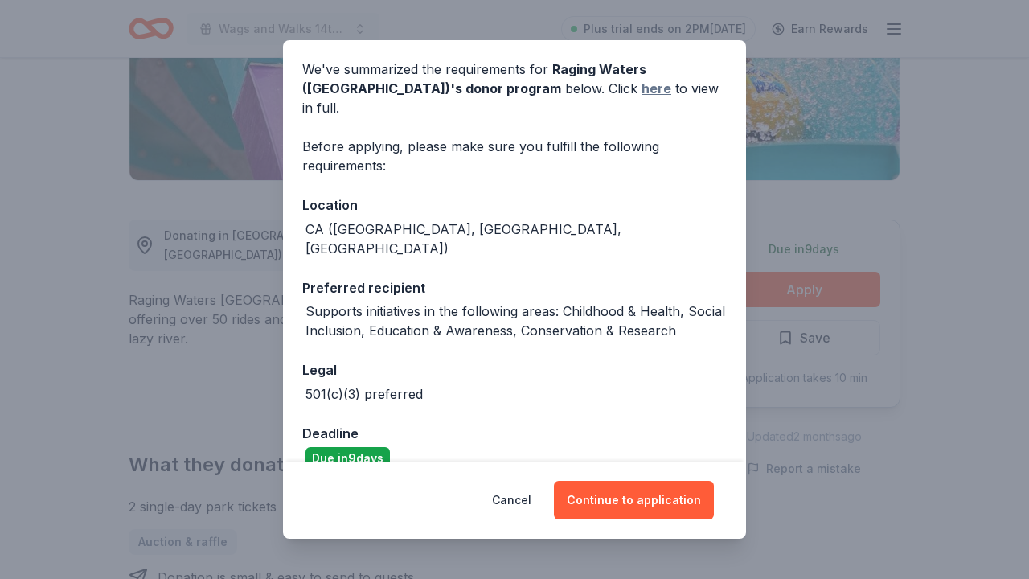
click at [642, 81] on link "here" at bounding box center [657, 88] width 30 height 19
click at [799, 233] on div "Donor Program Requirements We've summarized the requirements for Raging Waters …" at bounding box center [514, 289] width 1029 height 579
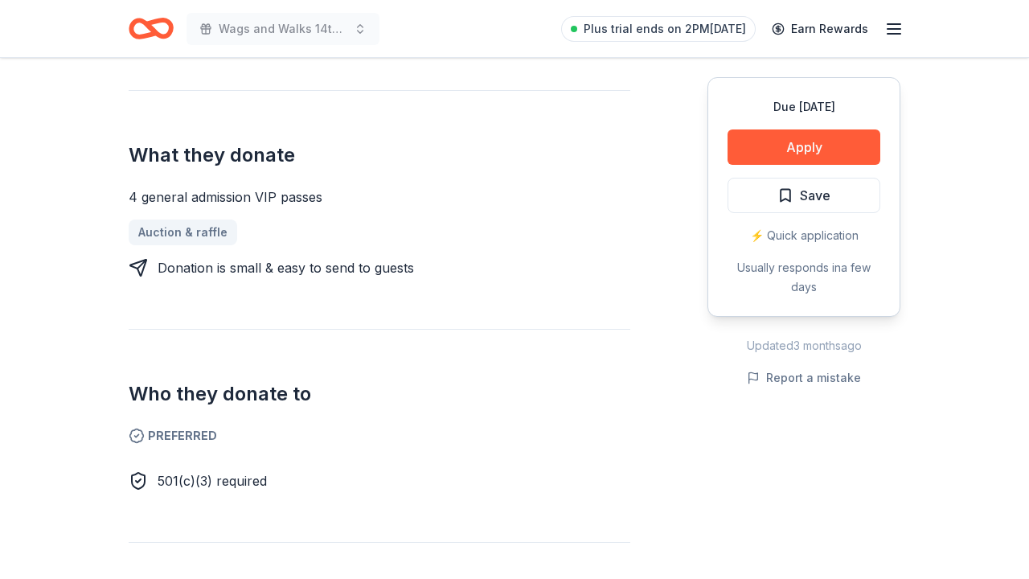
scroll to position [622, 0]
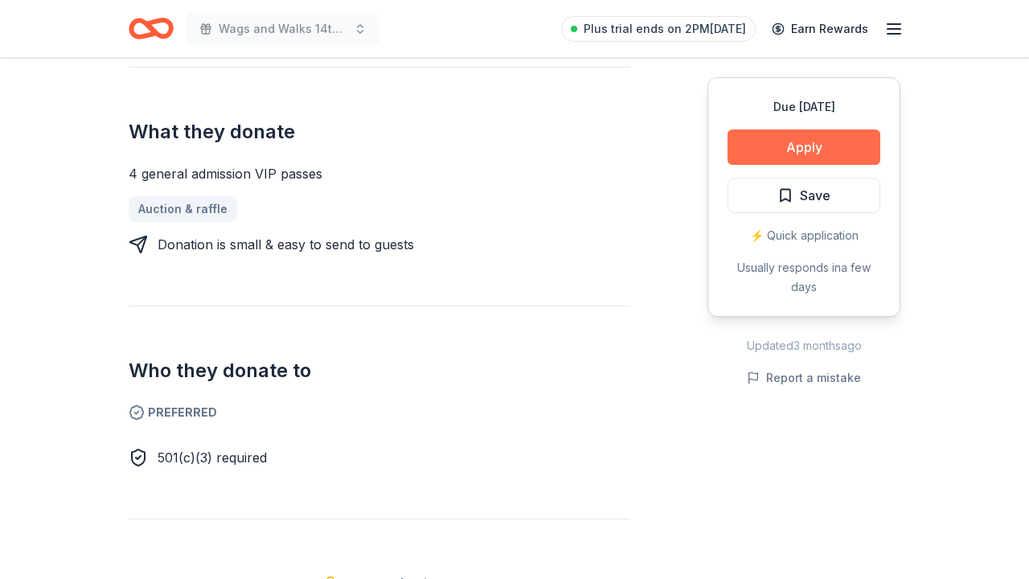
click at [795, 145] on button "Apply" at bounding box center [804, 146] width 153 height 35
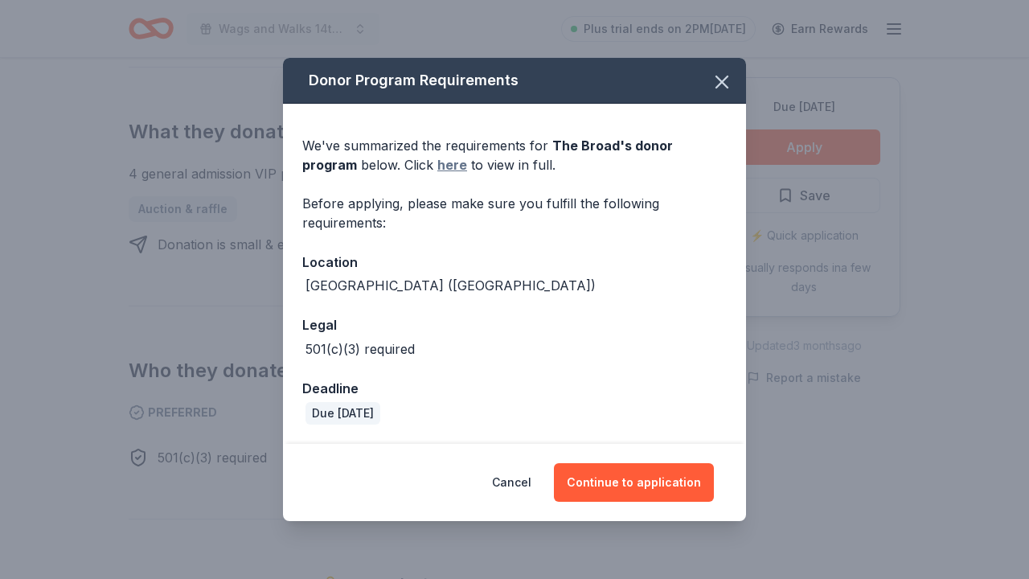
click at [437, 167] on link "here" at bounding box center [452, 164] width 30 height 19
click at [727, 85] on icon "button" at bounding box center [722, 82] width 23 height 23
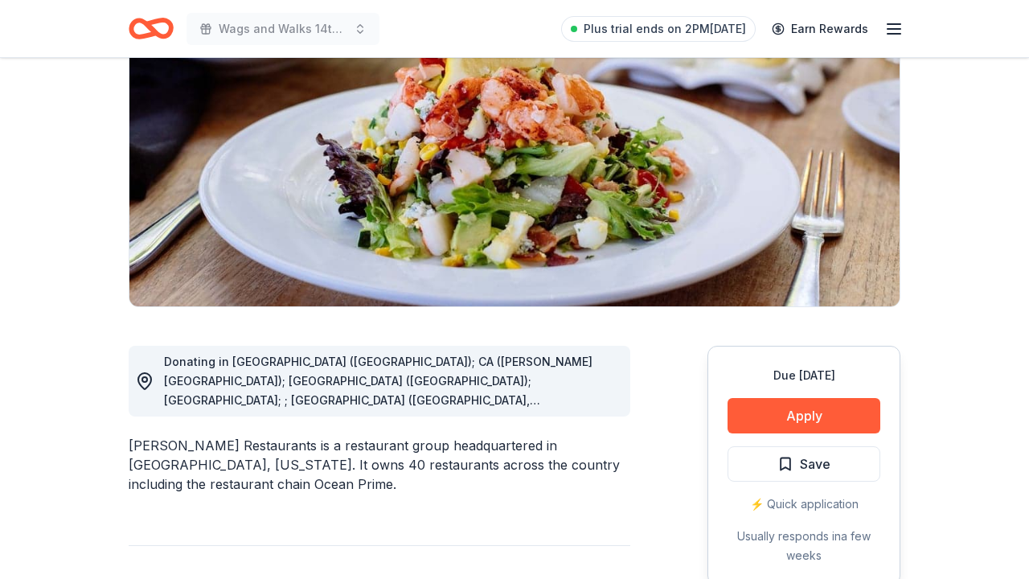
scroll to position [178, 0]
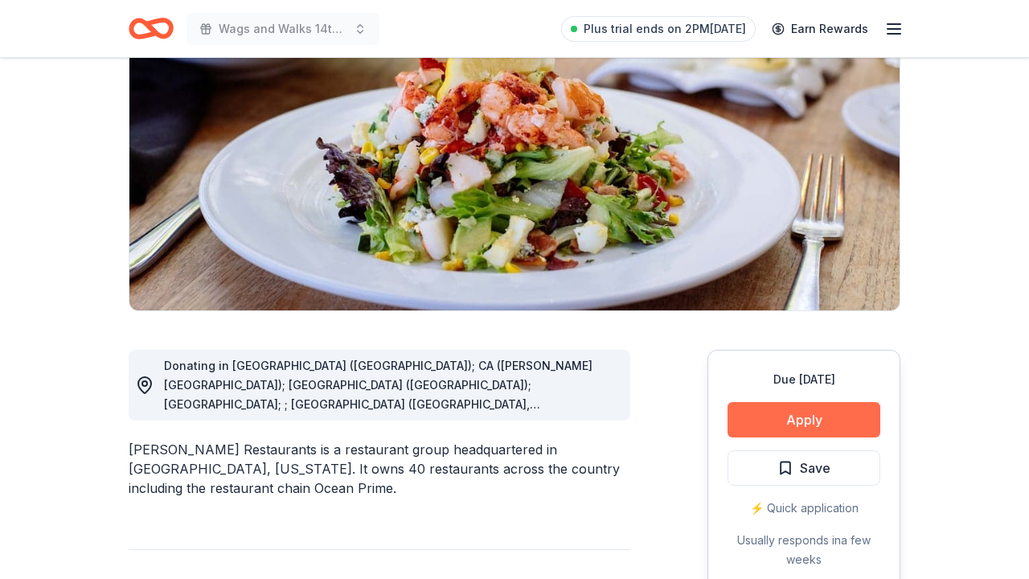
click at [831, 409] on button "Apply" at bounding box center [804, 419] width 153 height 35
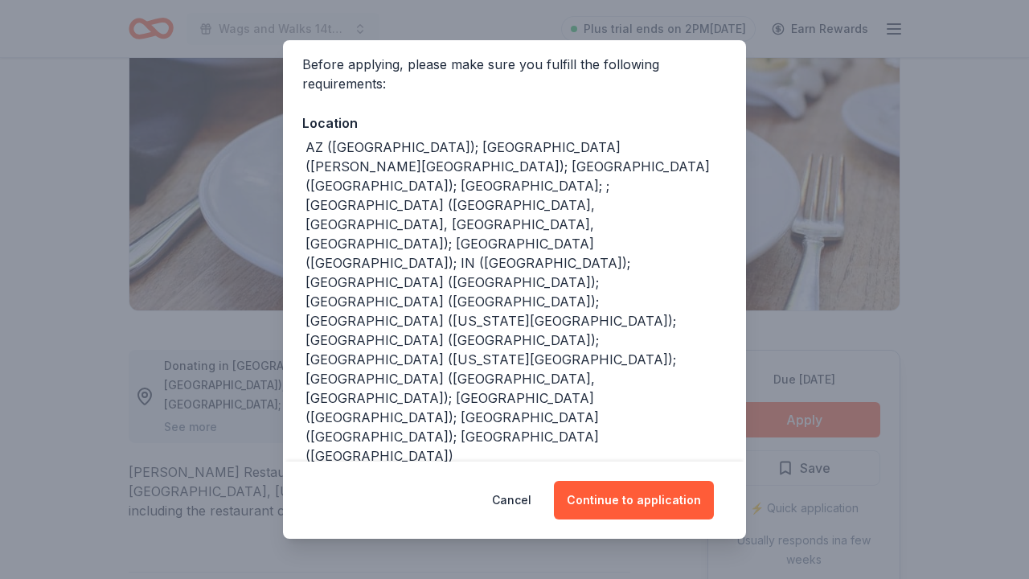
scroll to position [121, 0]
click at [193, 474] on div "Donor Program Requirements We've summarized the requirements for Cameron Mitche…" at bounding box center [514, 289] width 1029 height 579
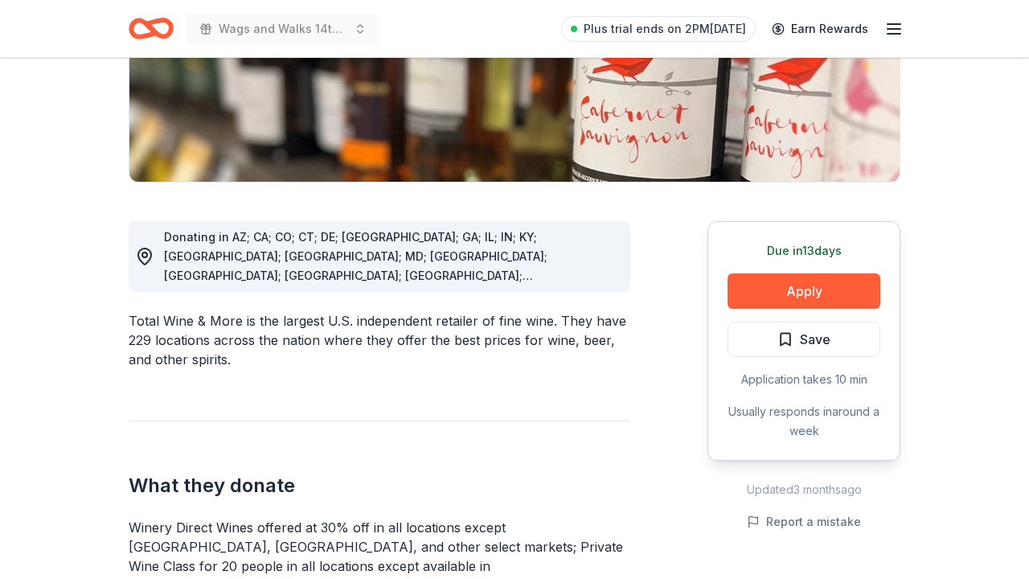
scroll to position [376, 0]
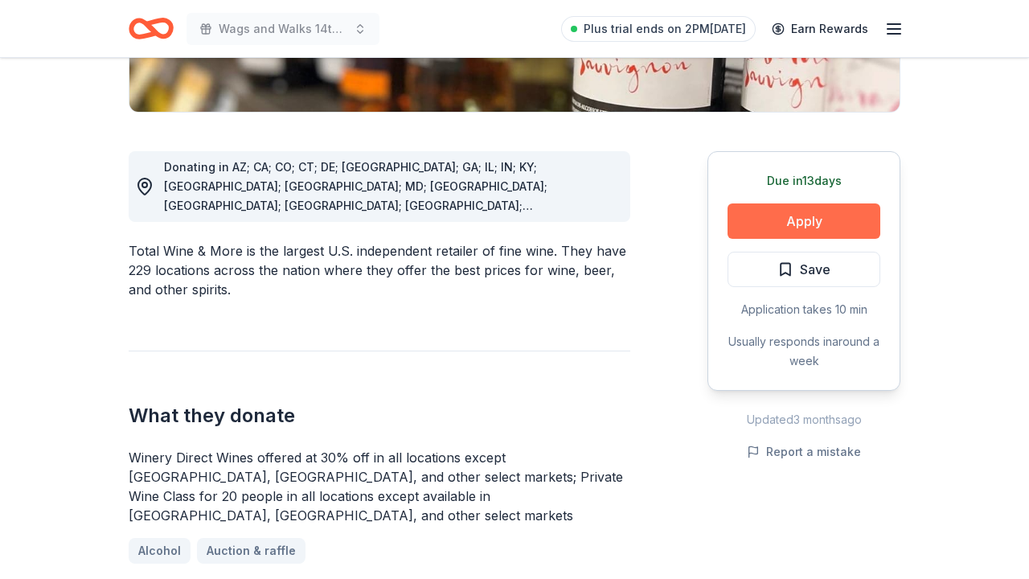
click at [751, 227] on button "Apply" at bounding box center [804, 220] width 153 height 35
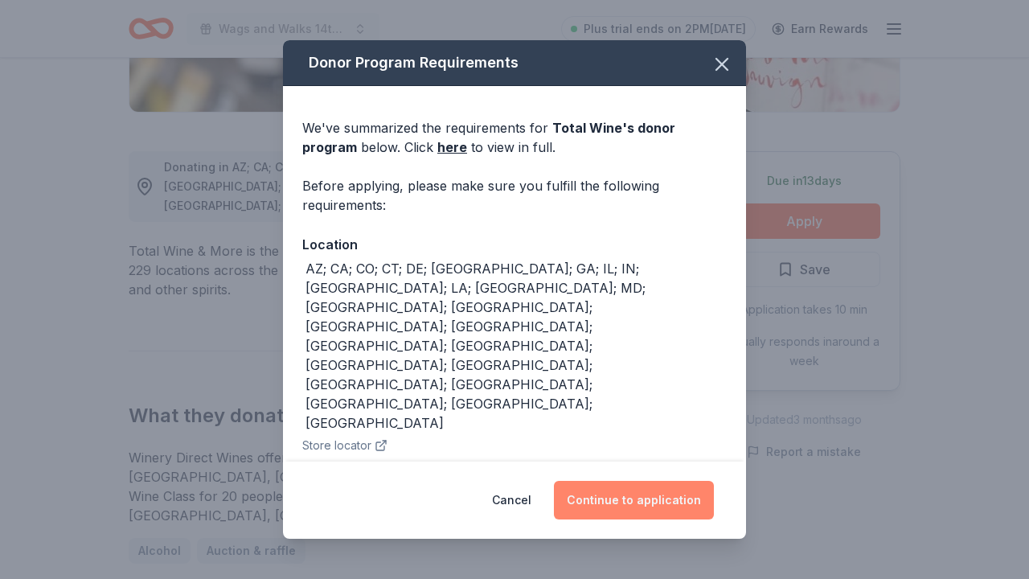
click at [589, 508] on button "Continue to application" at bounding box center [634, 500] width 160 height 39
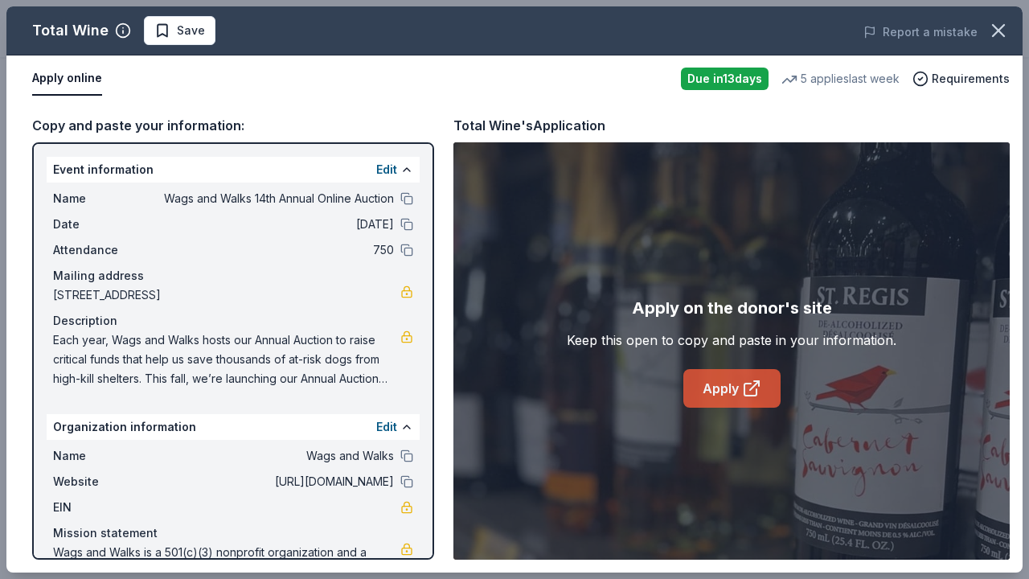
click at [717, 380] on link "Apply" at bounding box center [731, 388] width 97 height 39
